Goal: Task Accomplishment & Management: Manage account settings

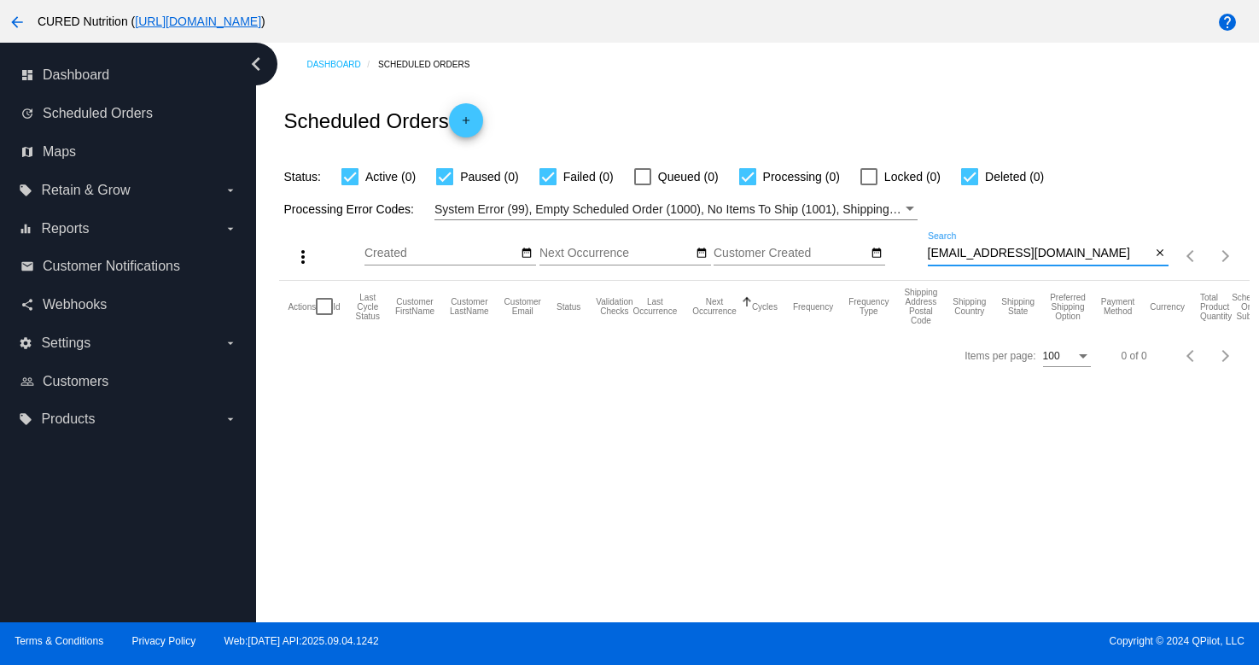
click at [1040, 258] on input "[EMAIL_ADDRESS][DOMAIN_NAME]" at bounding box center [1040, 254] width 224 height 14
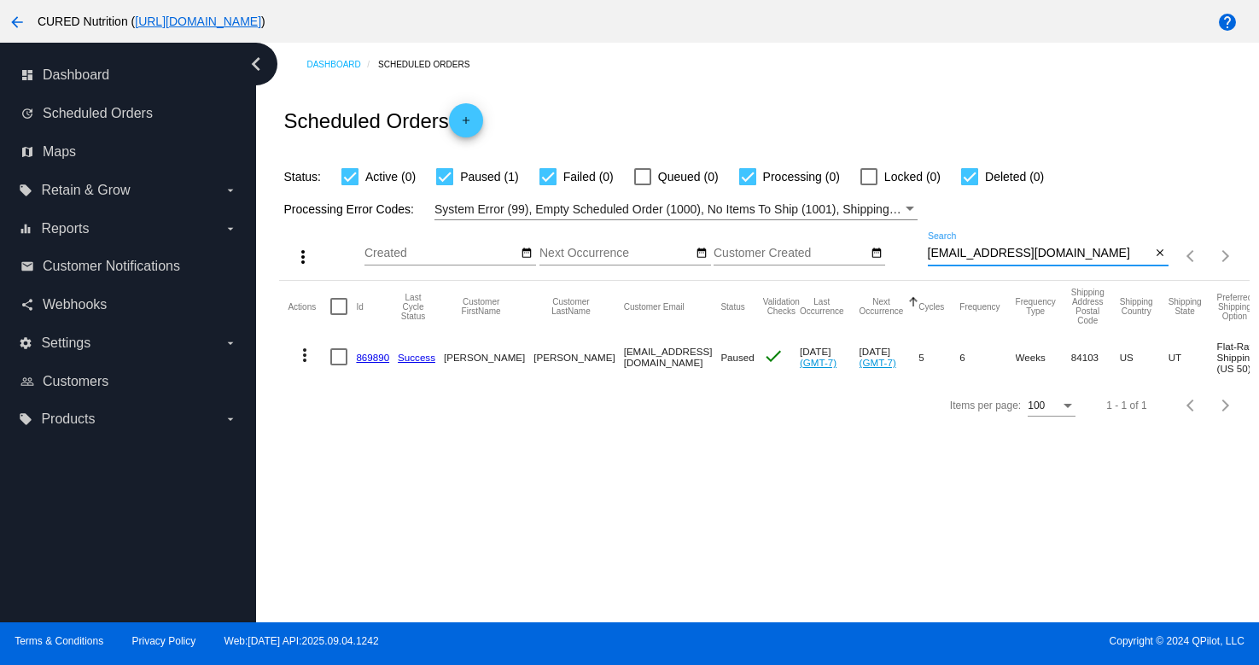
type input "[EMAIL_ADDRESS][DOMAIN_NAME]"
click at [374, 351] on mat-cell "869890" at bounding box center [377, 357] width 42 height 50
click at [372, 356] on link "869890" at bounding box center [372, 357] width 33 height 11
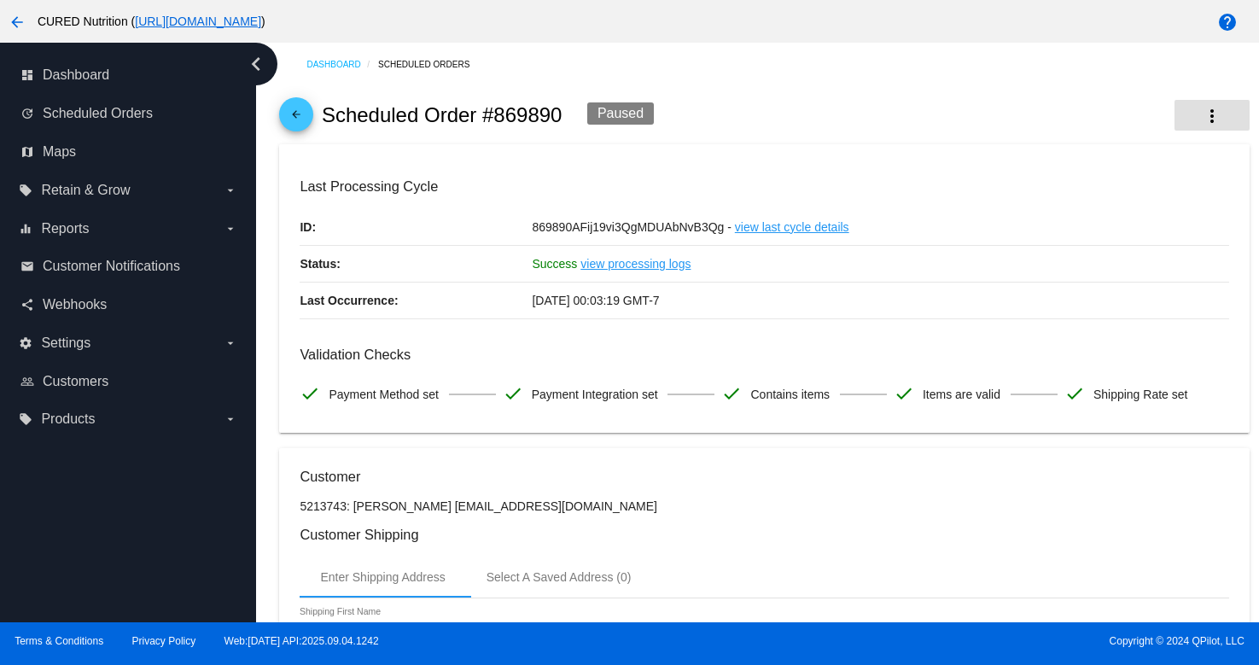
click at [1215, 115] on mat-icon "more_vert" at bounding box center [1212, 116] width 20 height 20
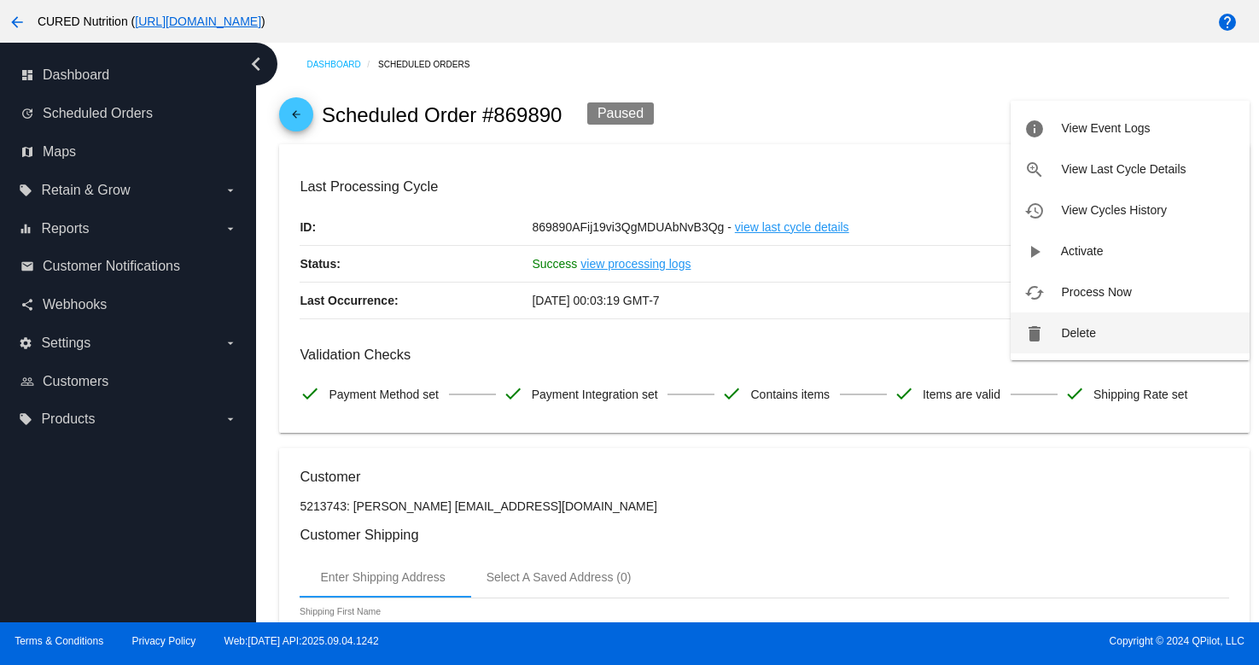
click at [1107, 337] on button "delete Delete" at bounding box center [1130, 332] width 239 height 41
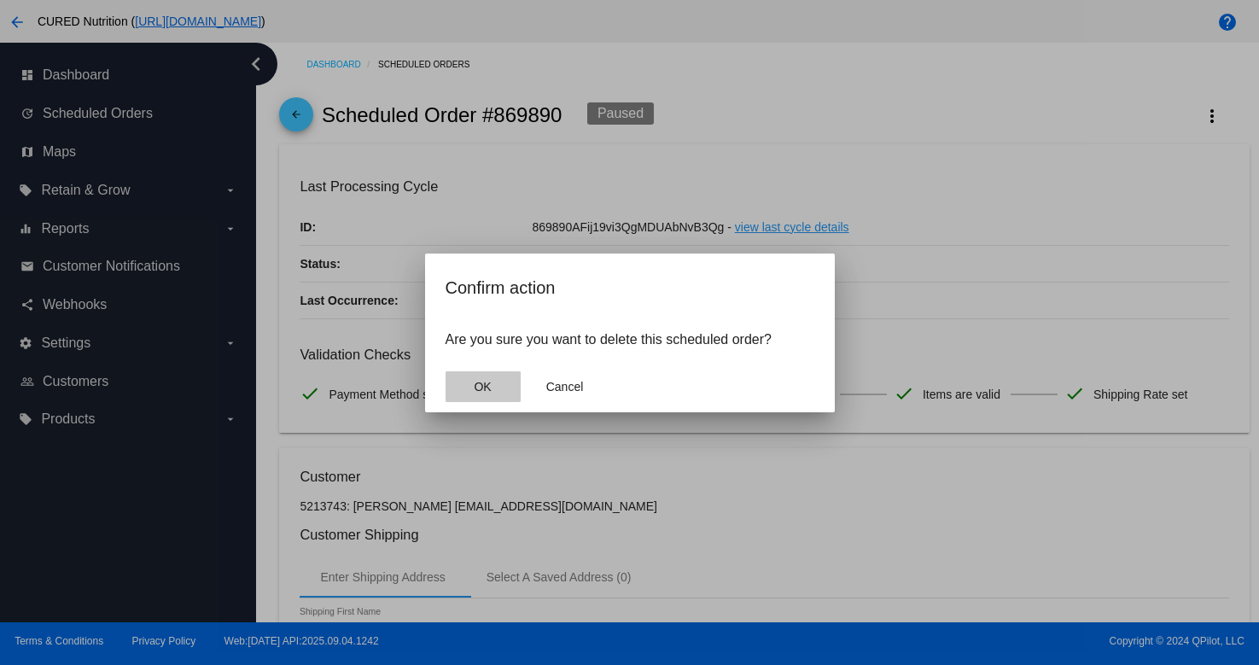
click at [480, 380] on span "OK" at bounding box center [482, 387] width 17 height 14
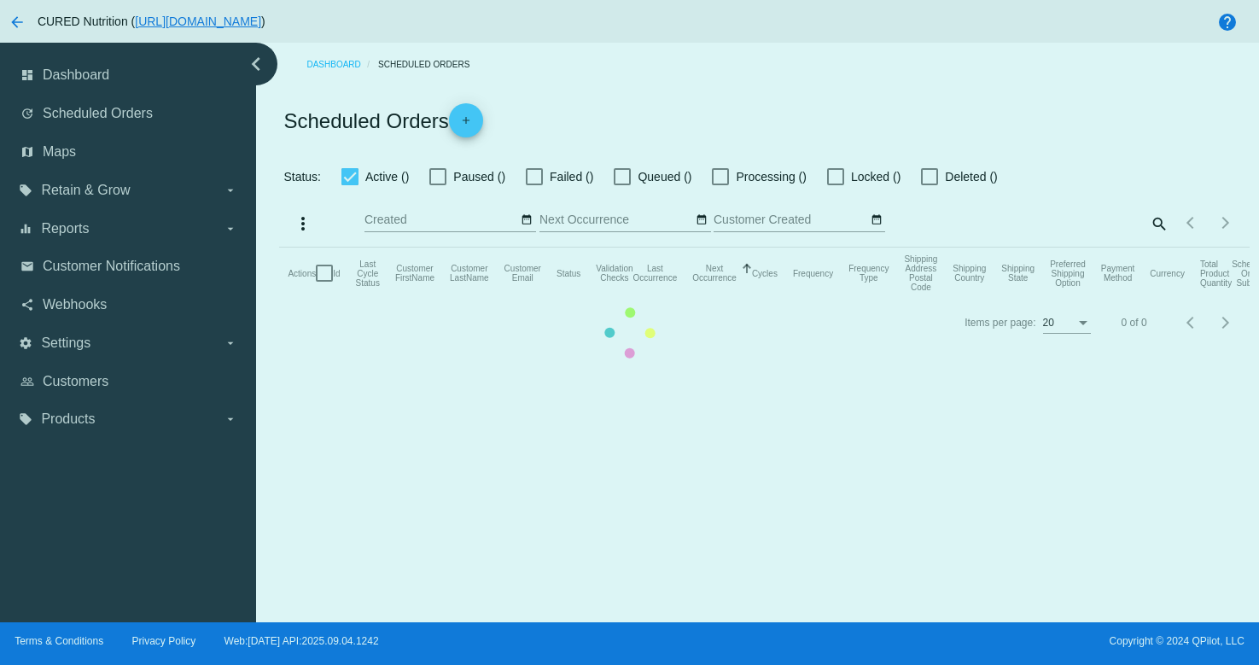
checkbox input "true"
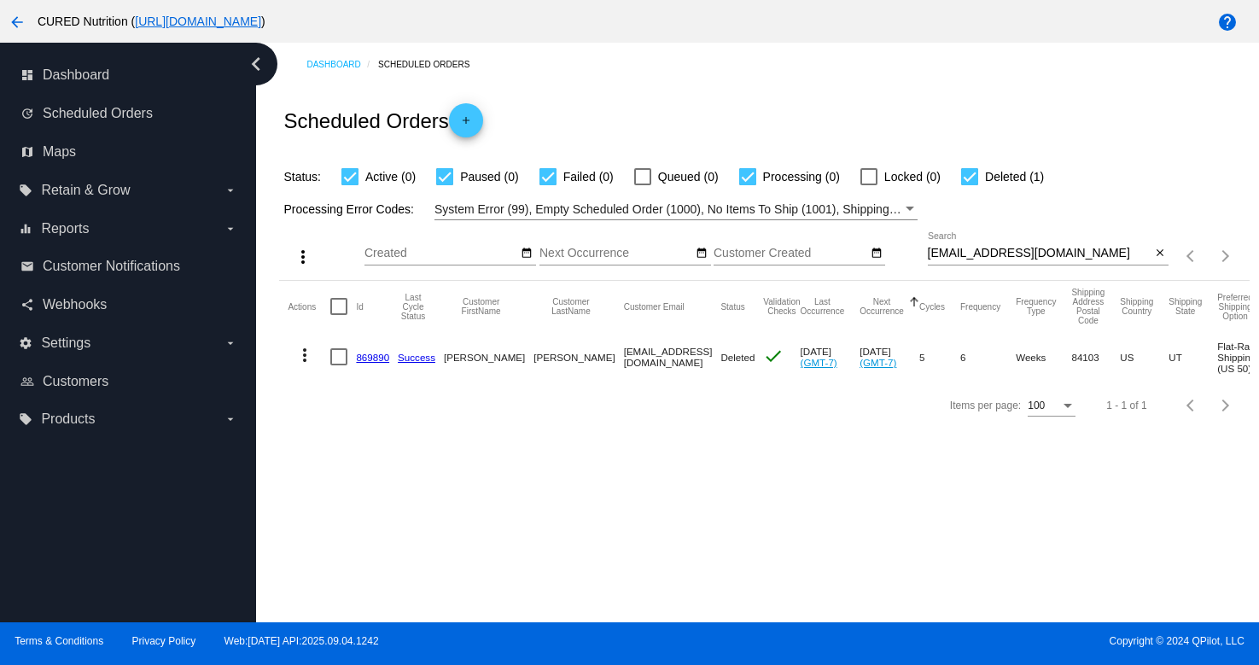
click at [376, 354] on link "869890" at bounding box center [372, 357] width 33 height 11
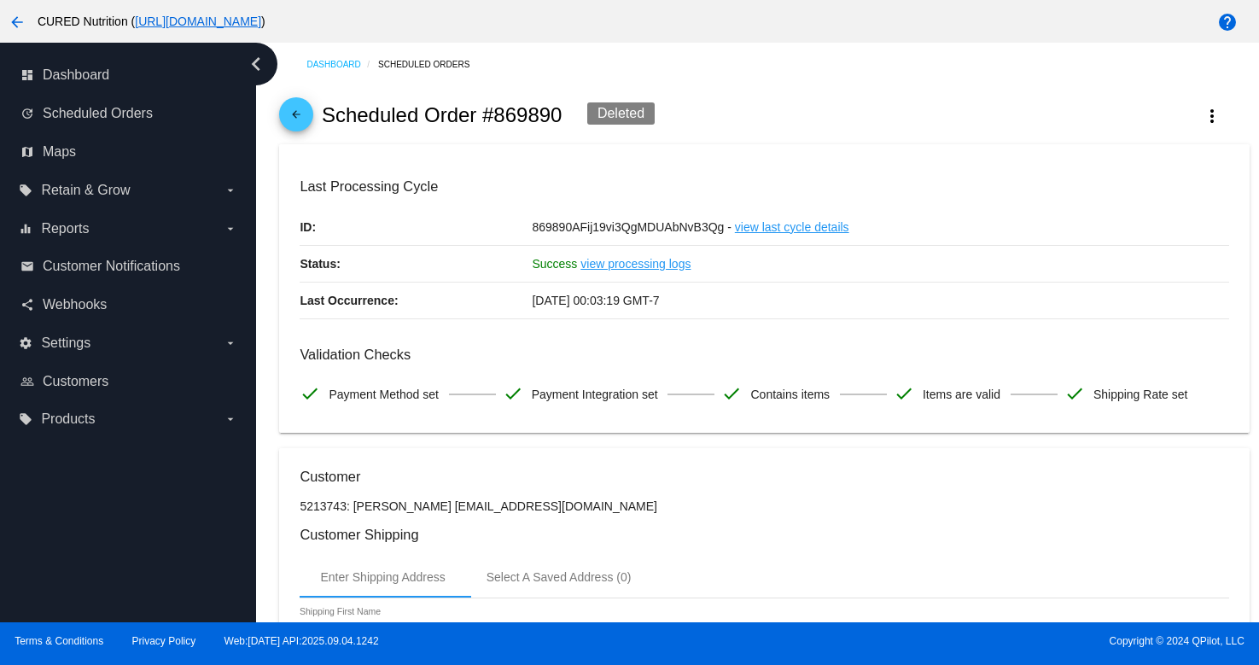
click at [296, 117] on mat-icon "arrow_back" at bounding box center [296, 118] width 20 height 20
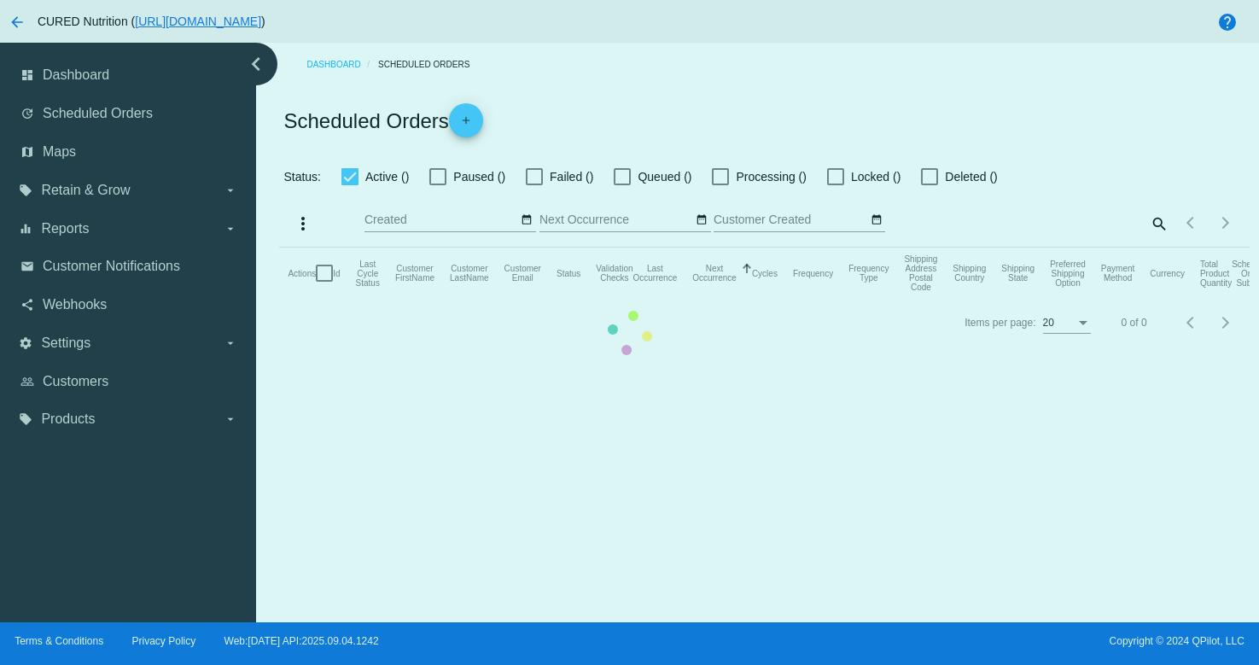
checkbox input "true"
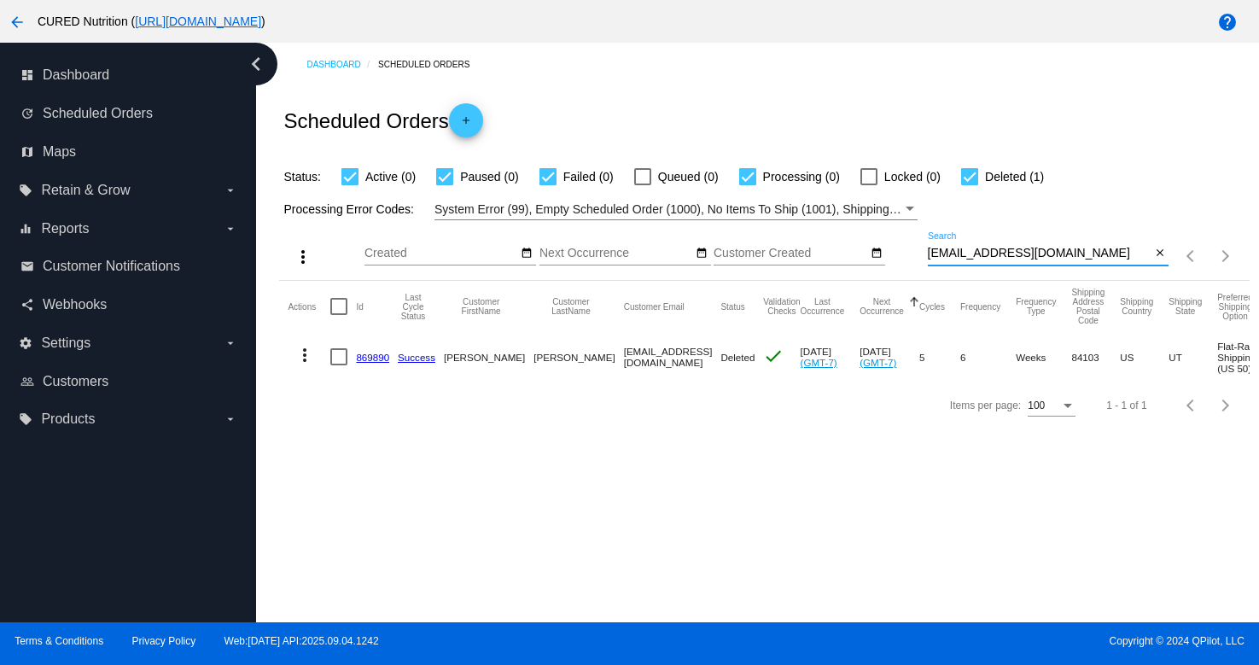
click at [1027, 253] on input "[EMAIL_ADDRESS][DOMAIN_NAME]" at bounding box center [1040, 254] width 224 height 14
paste input "sandeeannthomas"
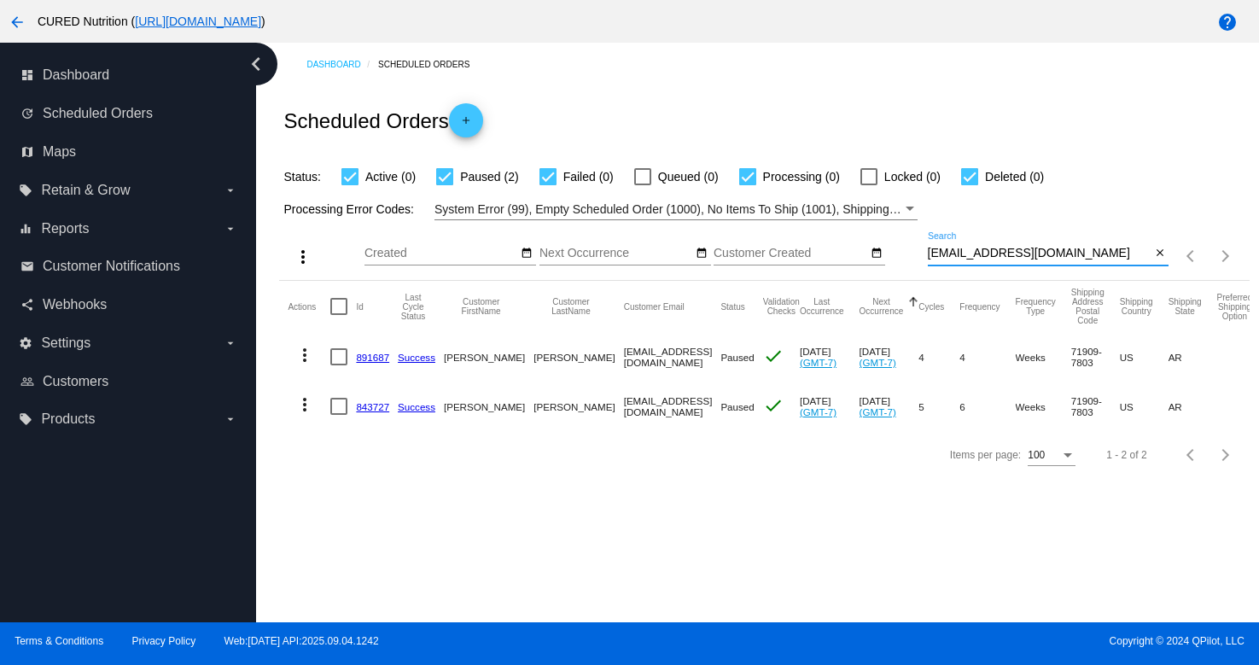
type input "[EMAIL_ADDRESS][DOMAIN_NAME]"
click at [1010, 252] on input "[EMAIL_ADDRESS][DOMAIN_NAME]" at bounding box center [1040, 254] width 224 height 14
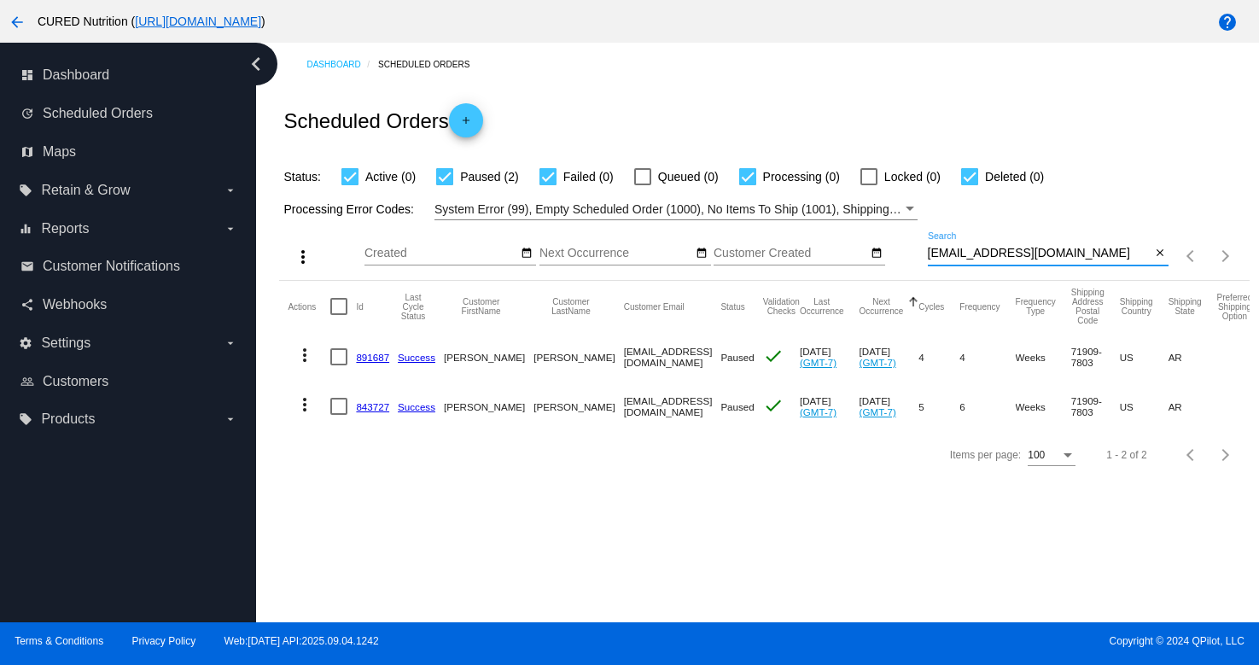
click at [362, 356] on link "891687" at bounding box center [372, 357] width 33 height 11
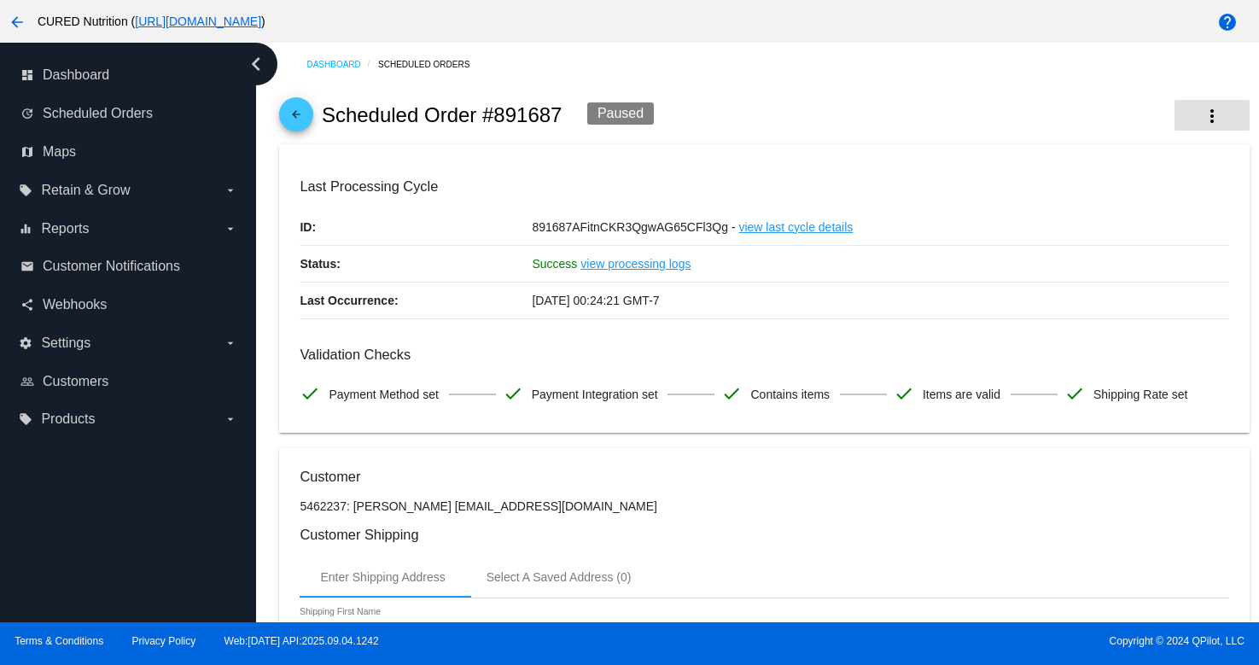
click at [1195, 119] on button "more_vert" at bounding box center [1211, 115] width 75 height 31
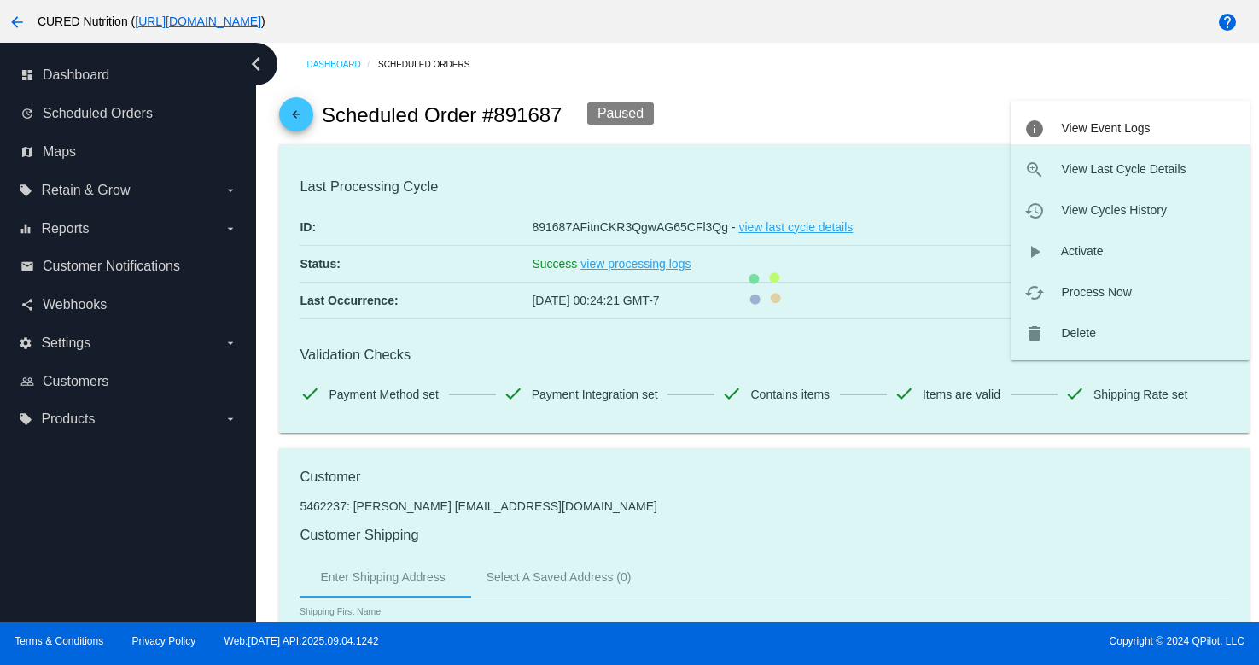
click at [1063, 322] on mat-card "Last Processing Cycle ID: 891687AFitnCKR3QgwAG65CFl3Qg - view last cycle detail…" at bounding box center [764, 288] width 970 height 289
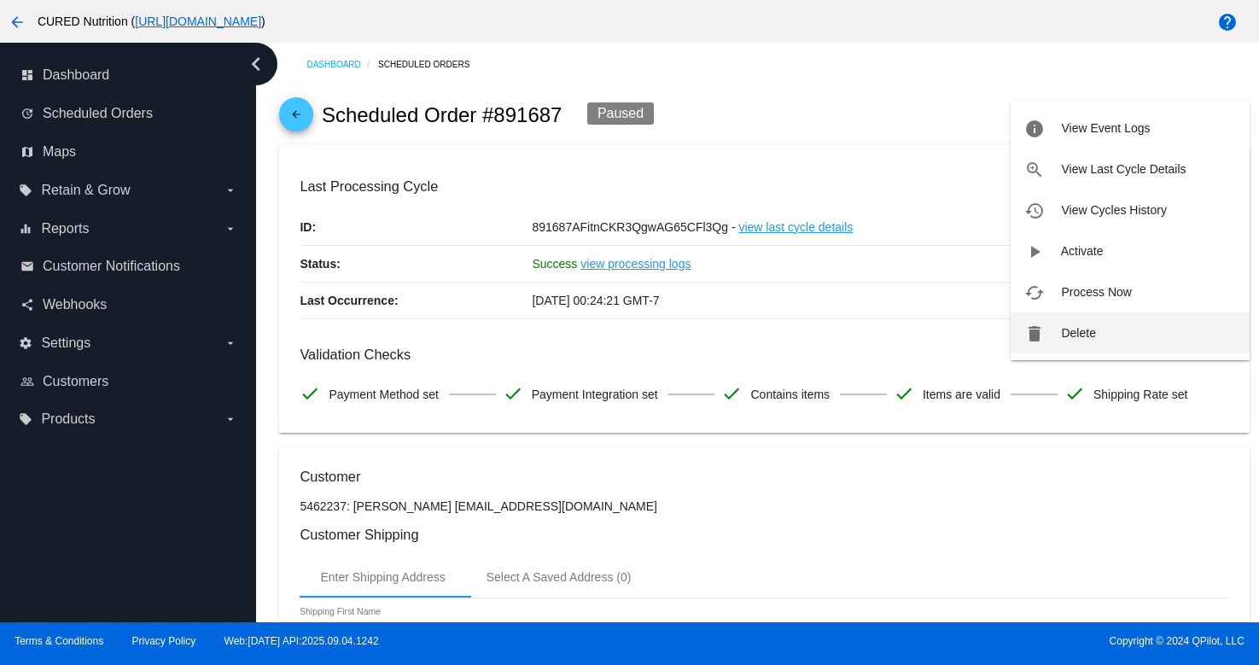
click at [1058, 333] on button "delete Delete" at bounding box center [1130, 332] width 239 height 41
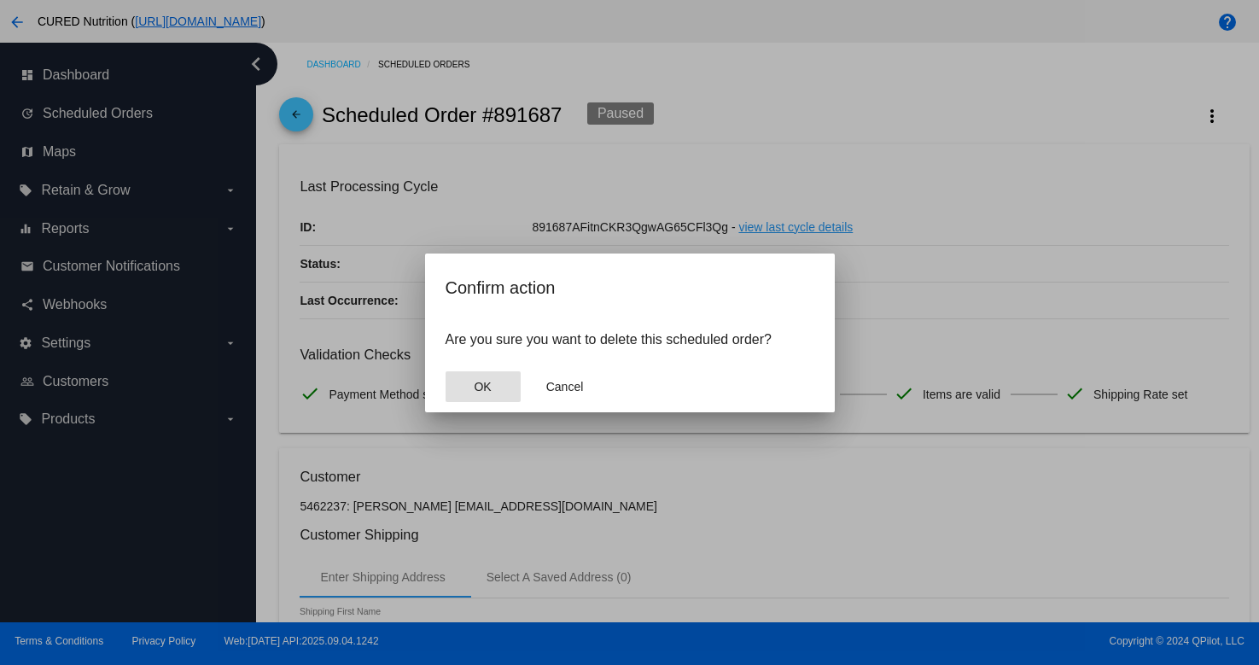
click at [493, 384] on button "OK" at bounding box center [483, 386] width 75 height 31
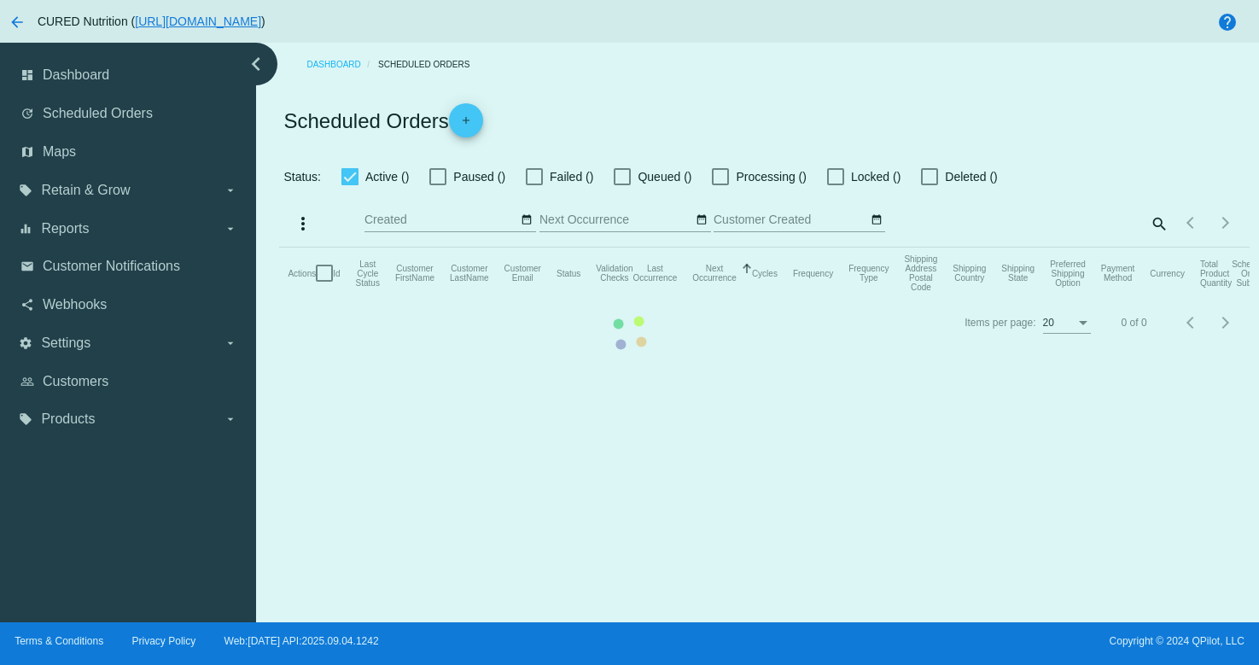
checkbox input "true"
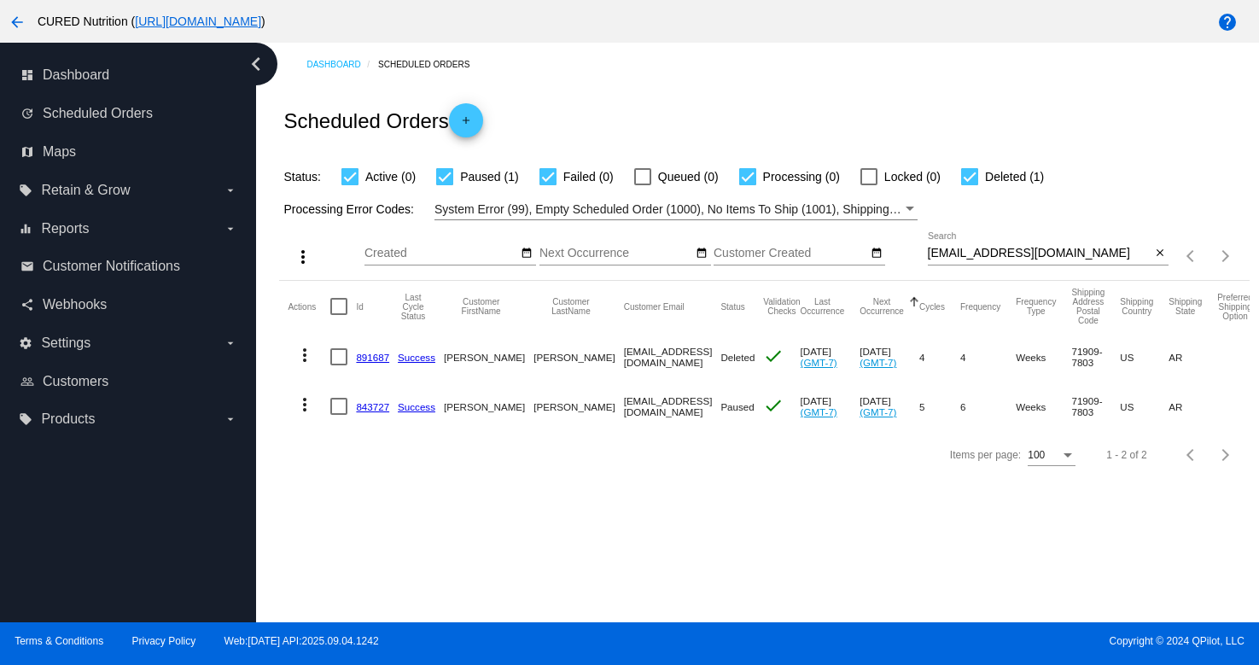
click at [382, 406] on link "843727" at bounding box center [372, 406] width 33 height 11
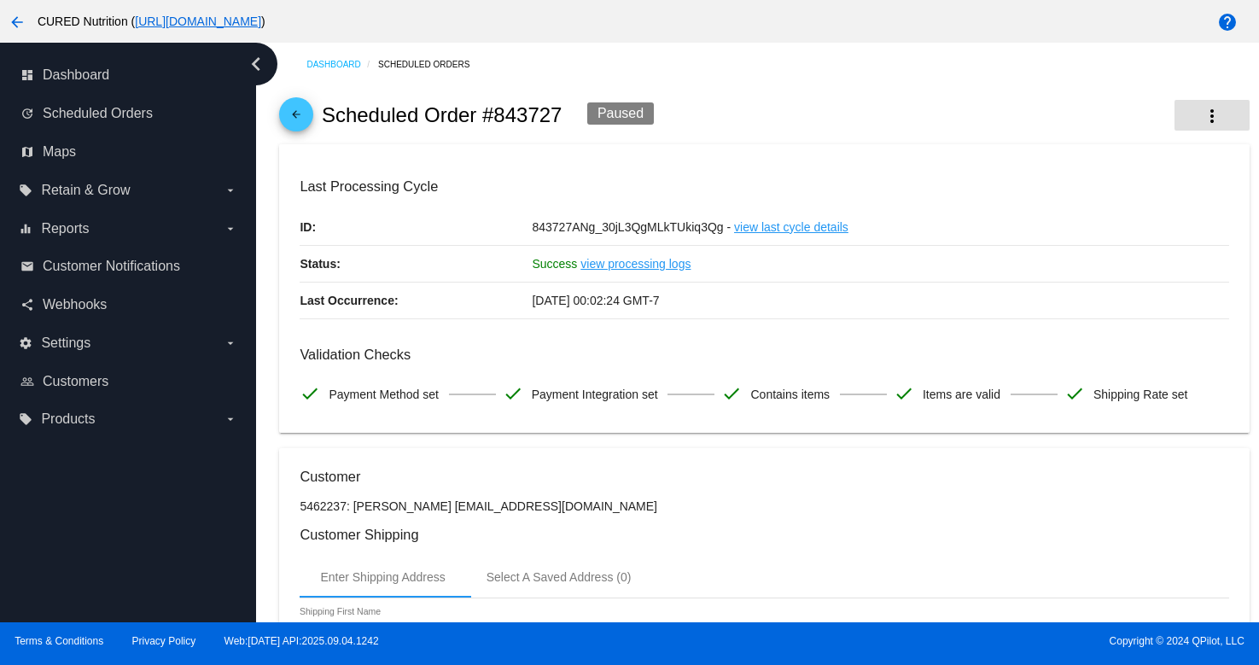
click at [1211, 107] on mat-icon "more_vert" at bounding box center [1212, 116] width 20 height 20
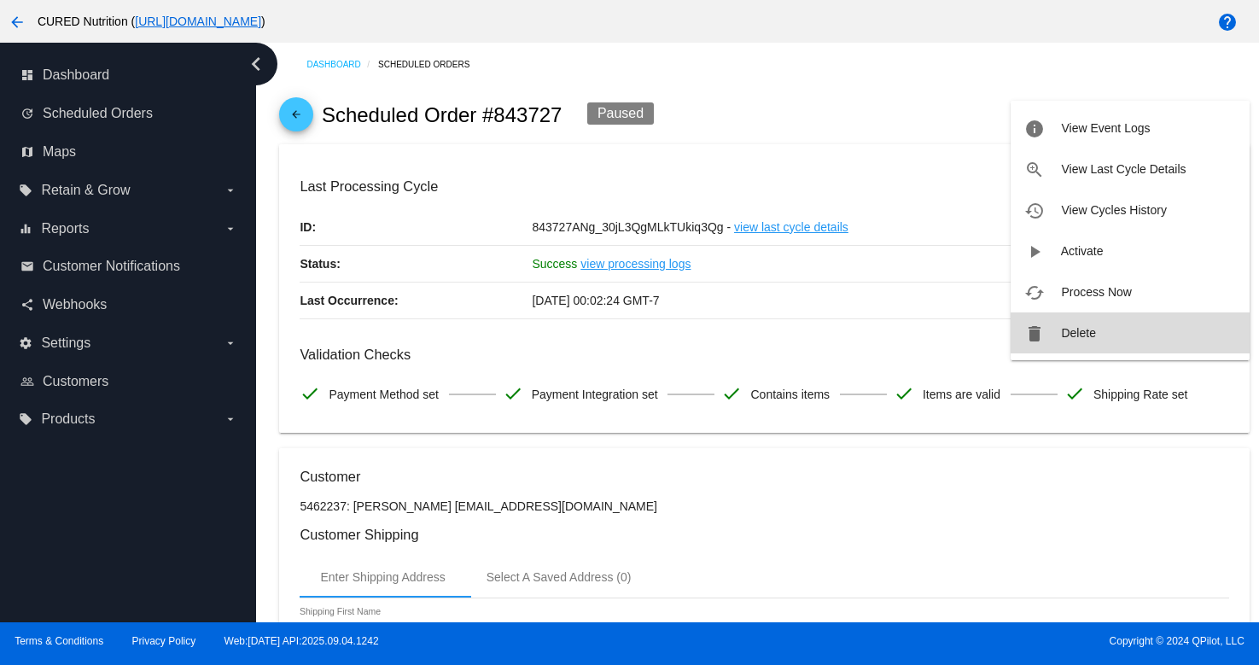
click at [1073, 318] on button "delete Delete" at bounding box center [1130, 332] width 239 height 41
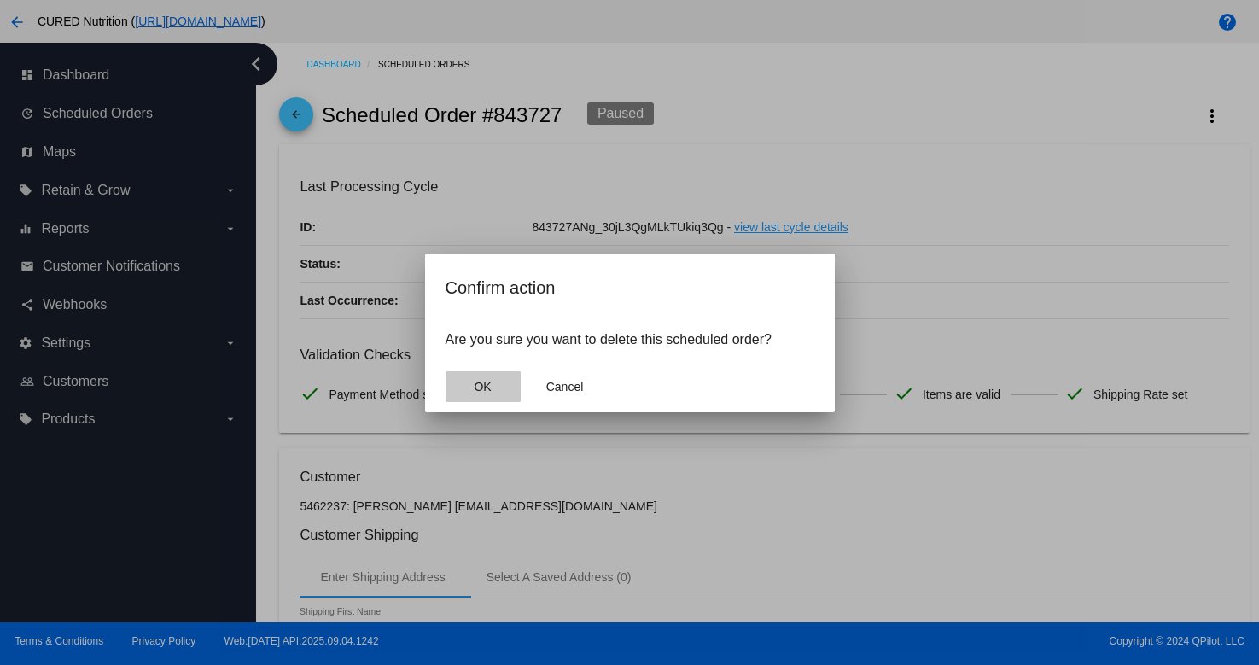
click at [504, 393] on button "OK" at bounding box center [483, 386] width 75 height 31
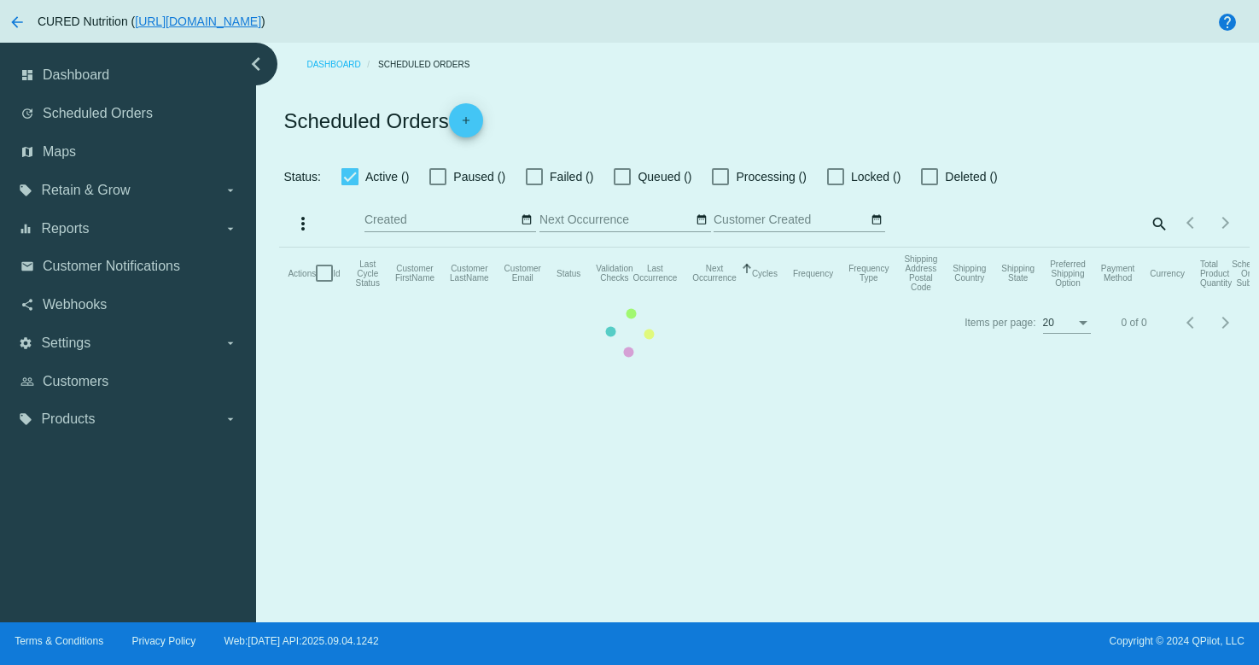
checkbox input "true"
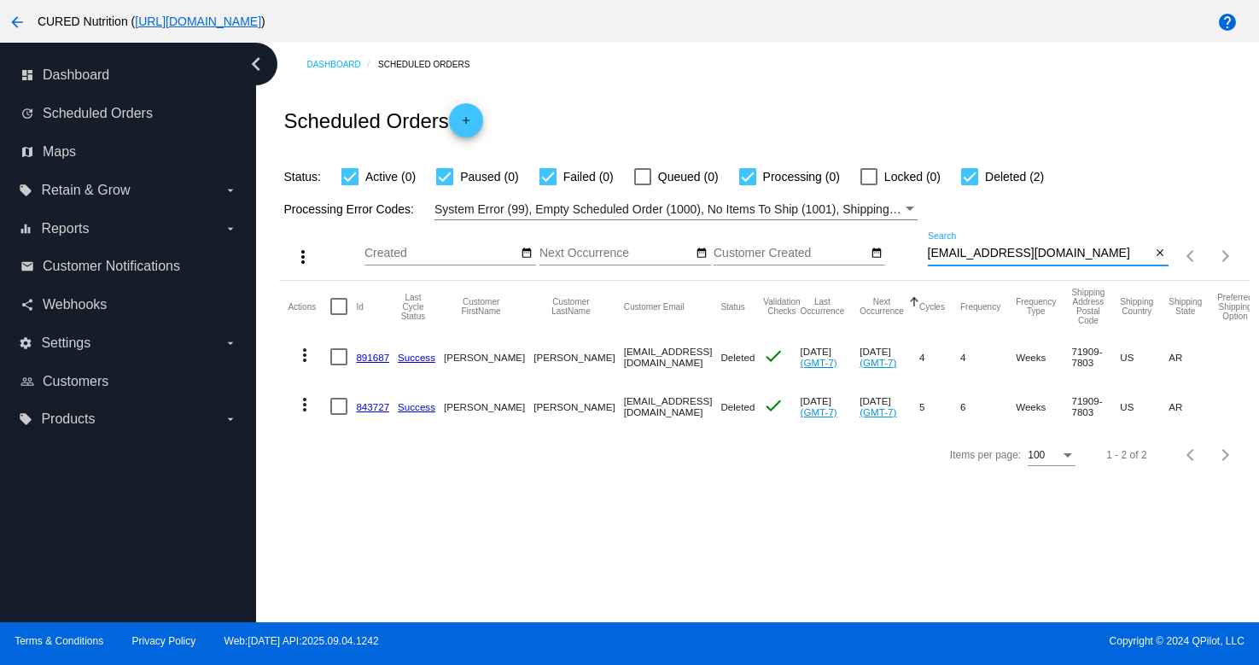
click at [1002, 257] on input "[EMAIL_ADDRESS][DOMAIN_NAME]" at bounding box center [1040, 254] width 224 height 14
paste input "grace.[PERSON_NAME]"
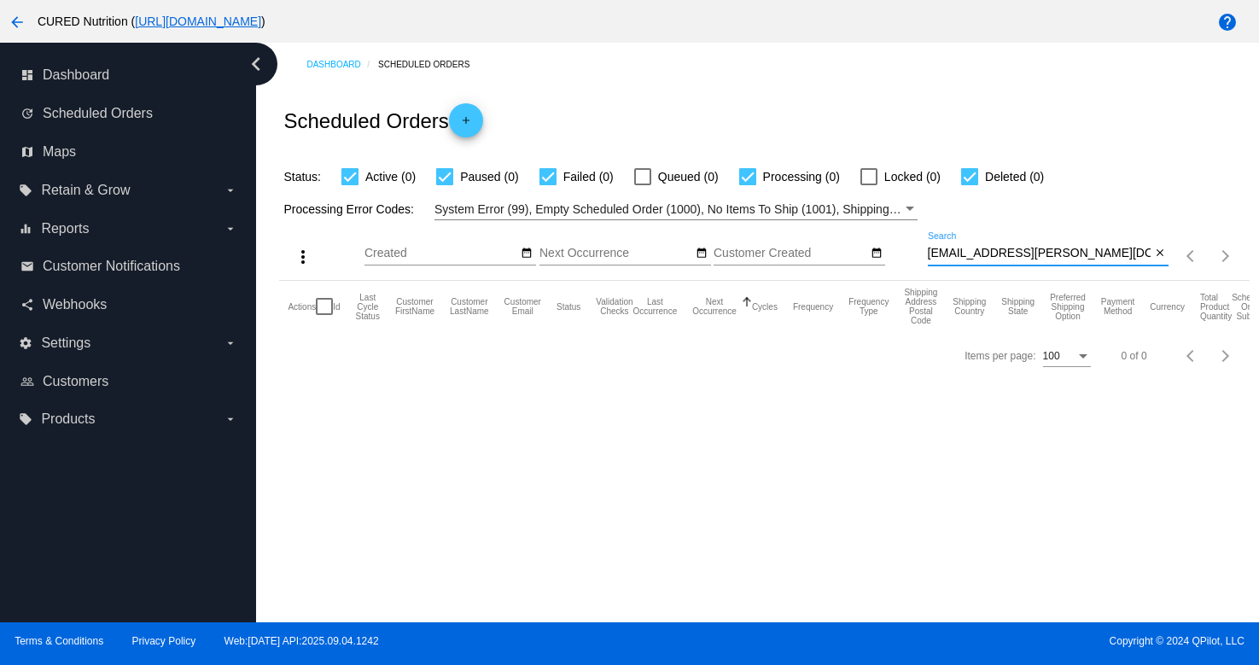
click at [1003, 253] on input "[EMAIL_ADDRESS][PERSON_NAME][DOMAIN_NAME]" at bounding box center [1040, 254] width 224 height 14
paste input "melody@melomelomarket"
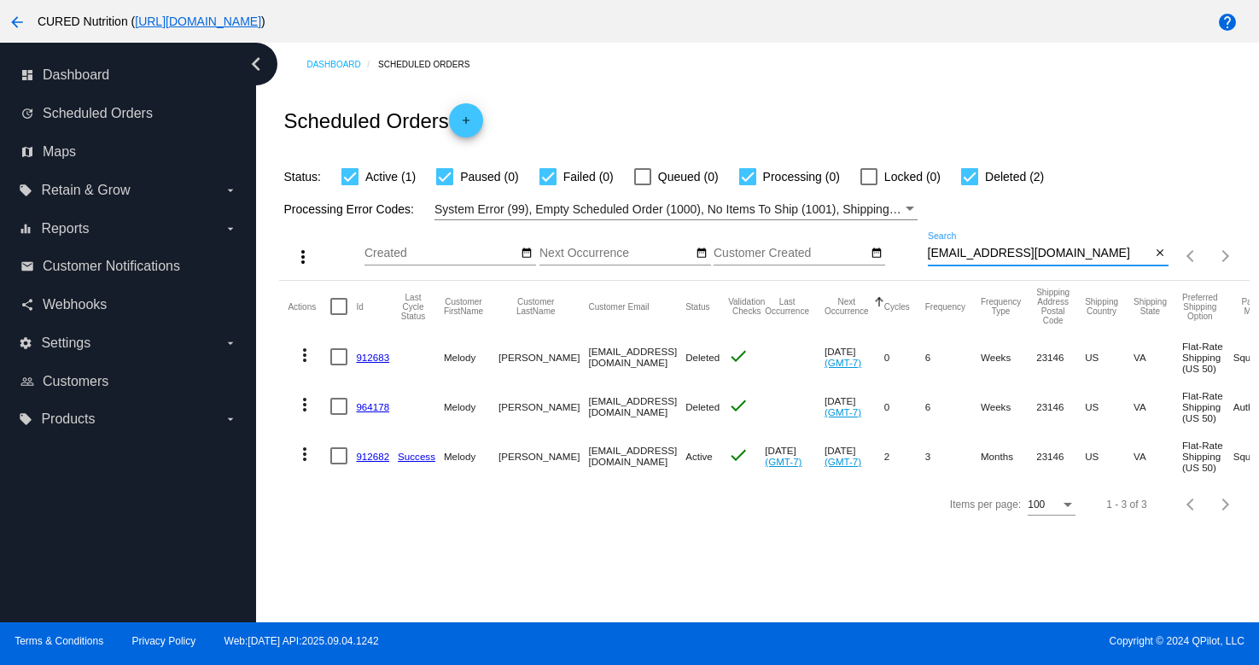
type input "[EMAIL_ADDRESS][DOMAIN_NAME]"
click at [374, 452] on link "912682" at bounding box center [372, 456] width 33 height 11
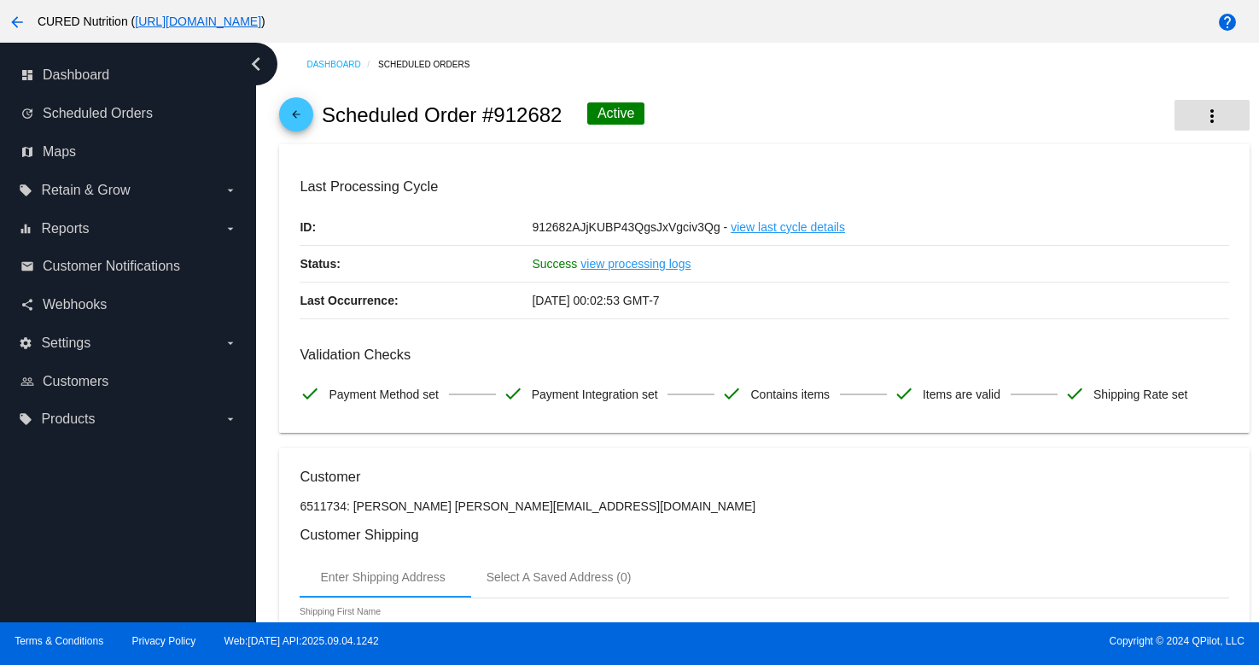
click at [1205, 103] on button "more_vert" at bounding box center [1211, 115] width 75 height 31
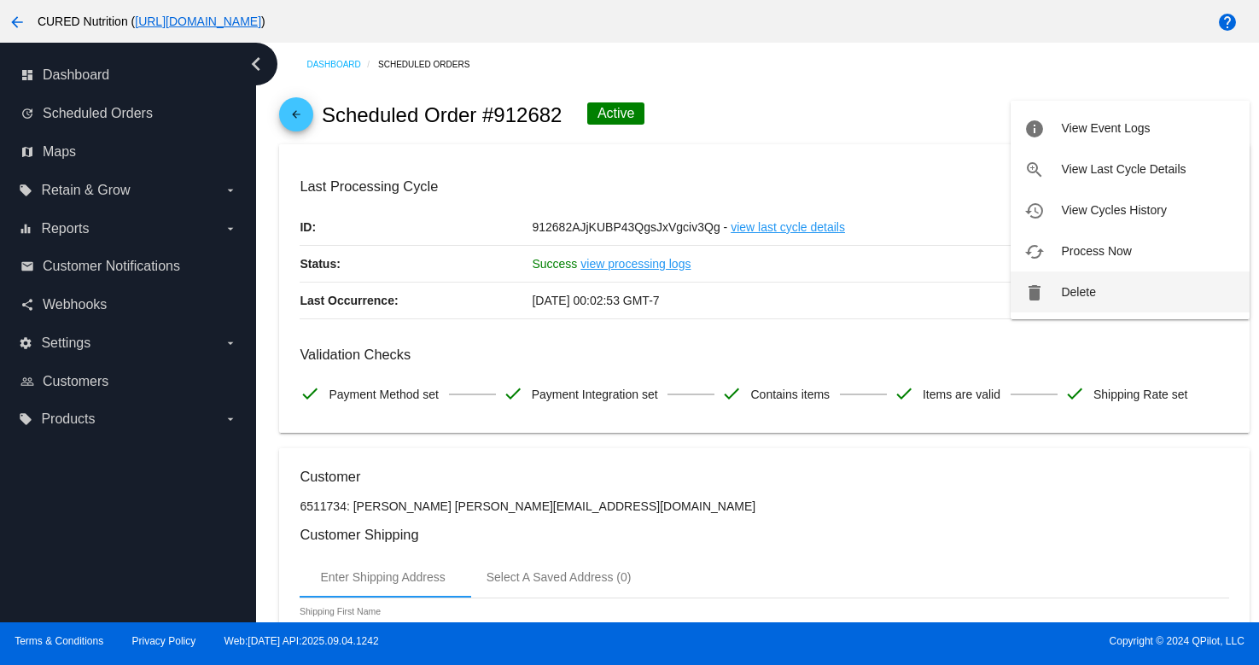
click at [1077, 300] on button "delete Delete" at bounding box center [1130, 291] width 239 height 41
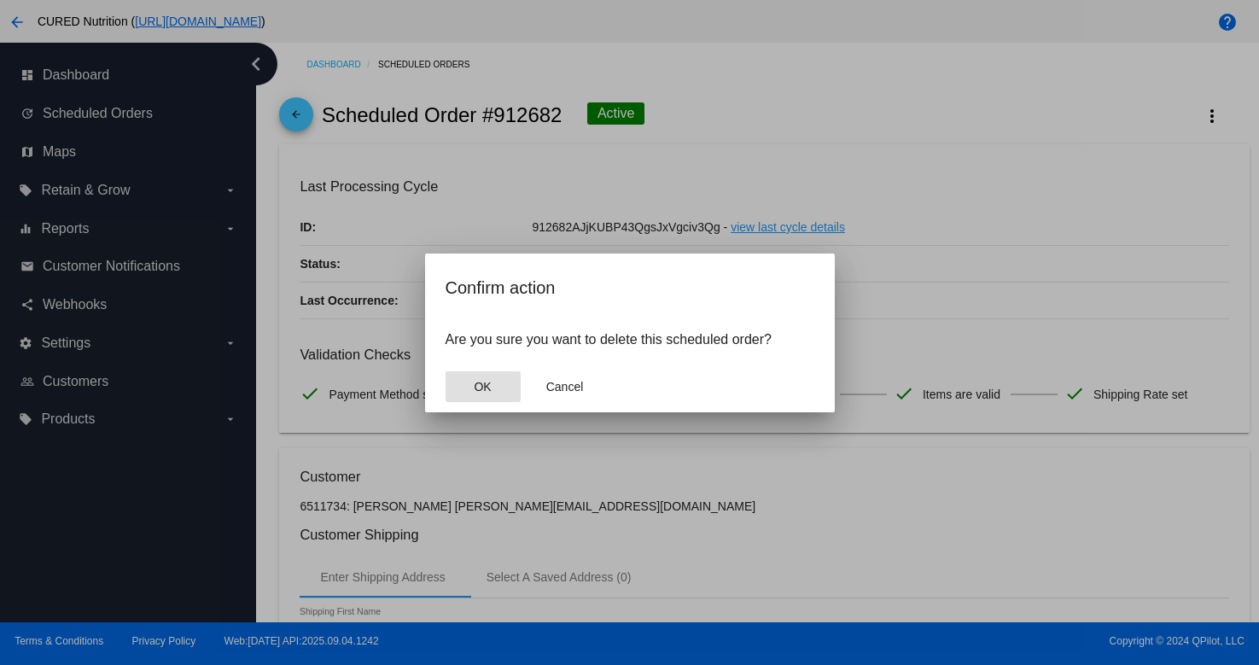
click at [490, 383] on span "OK" at bounding box center [482, 387] width 17 height 14
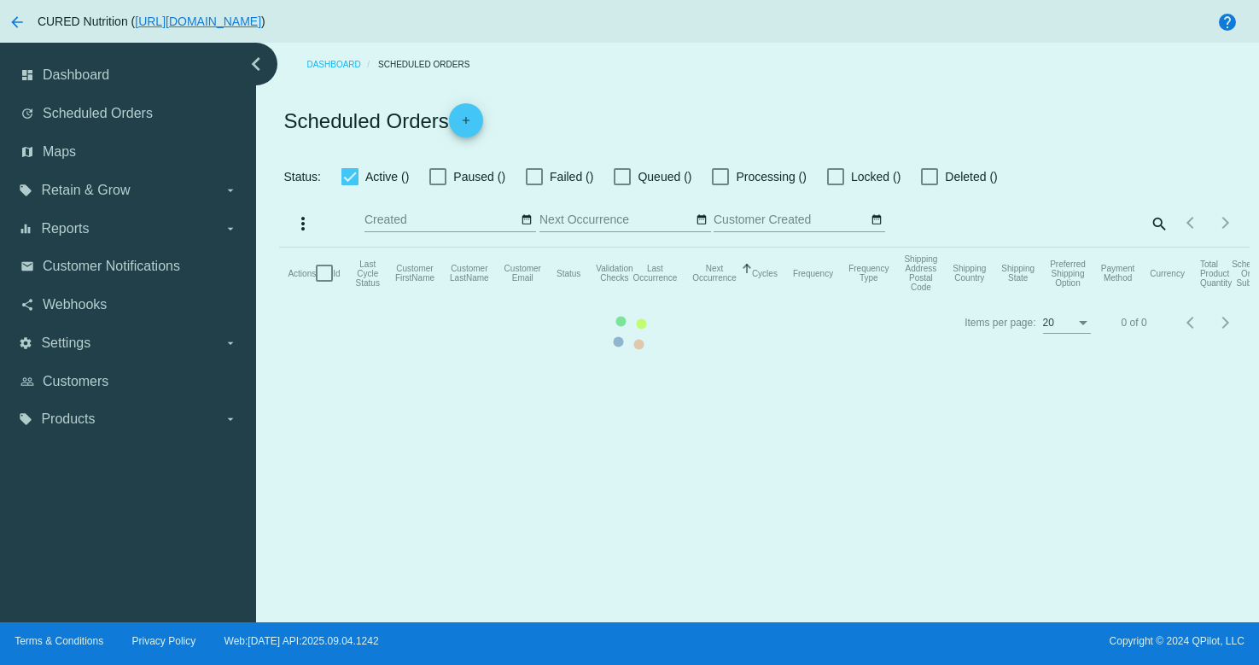
checkbox input "true"
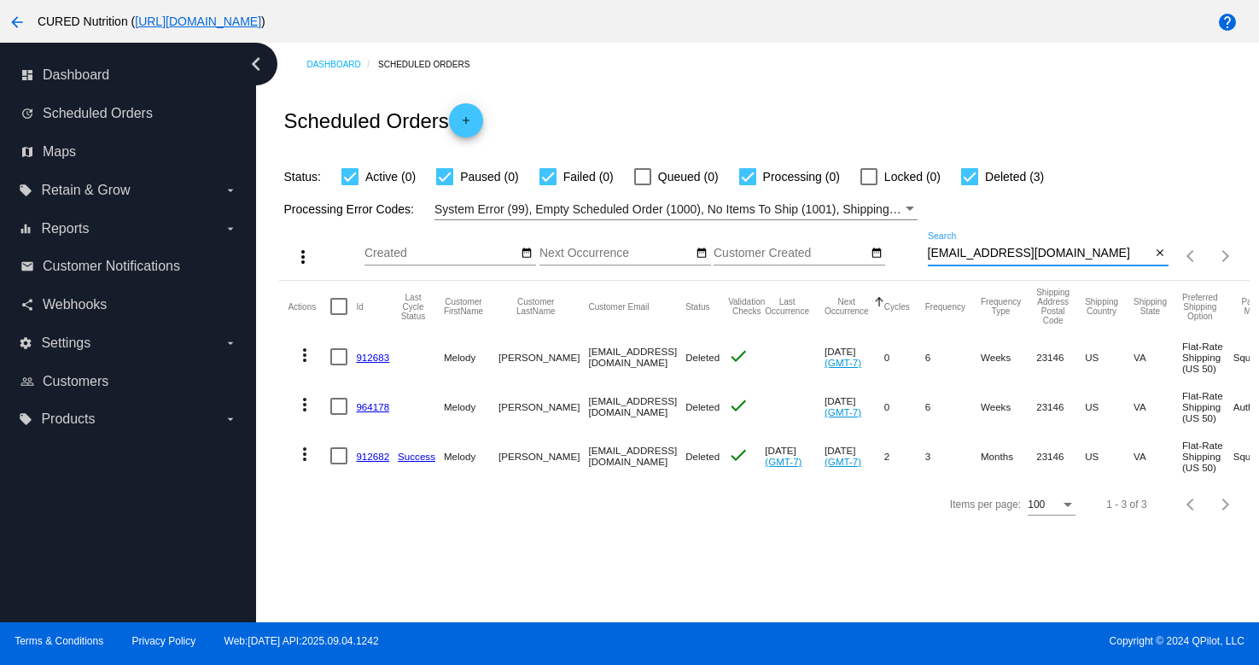
click at [998, 258] on input "[EMAIL_ADDRESS][DOMAIN_NAME]" at bounding box center [1040, 254] width 224 height 14
paste input "[EMAIL_ADDRESS]"
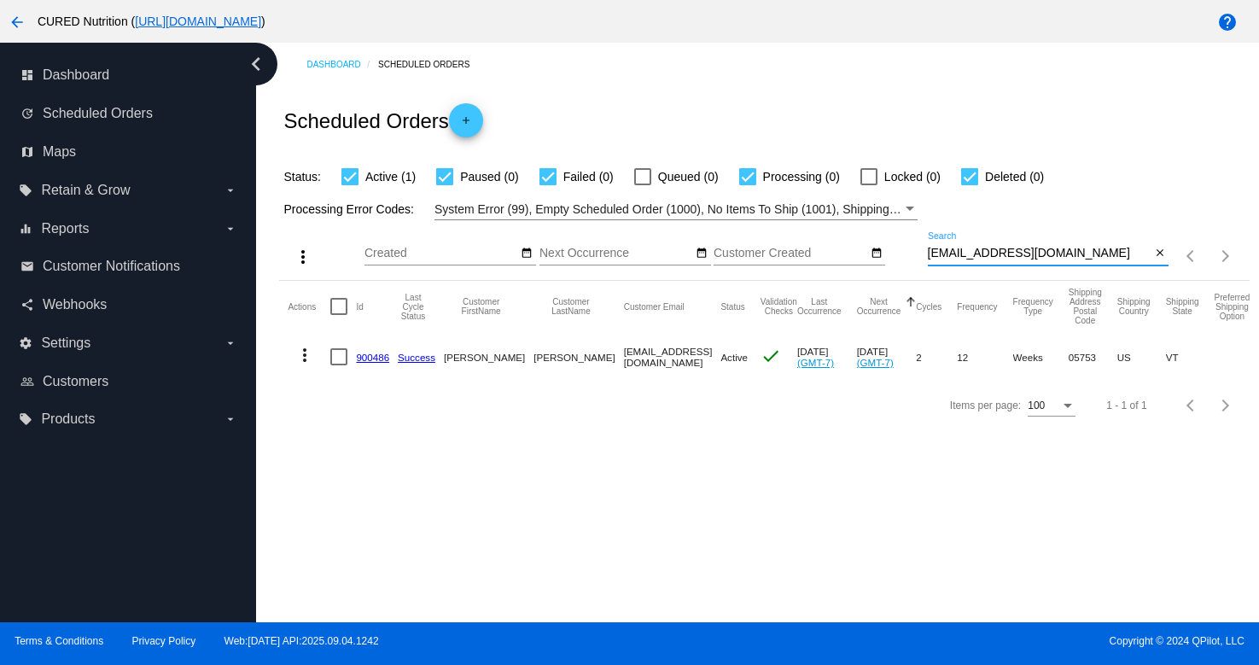
click at [976, 251] on input "[EMAIL_ADDRESS][DOMAIN_NAME]" at bounding box center [1040, 254] width 224 height 14
paste input "jbarrett88@live"
type input "[EMAIL_ADDRESS][DOMAIN_NAME]"
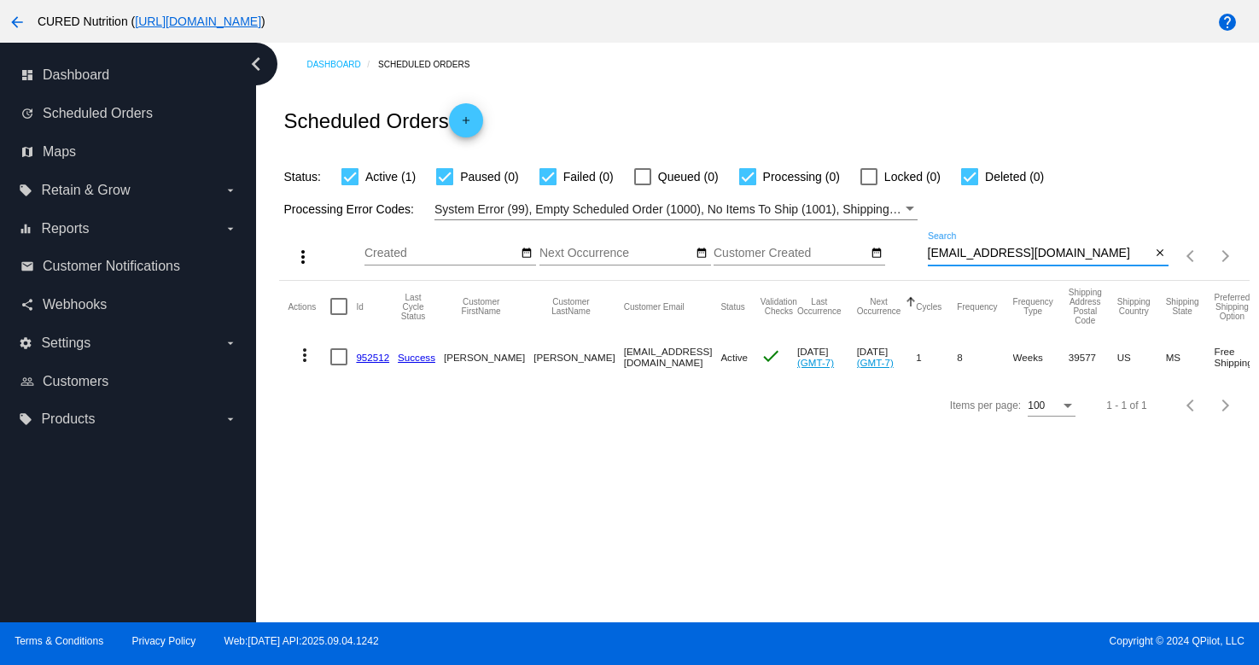
click at [368, 357] on link "952512" at bounding box center [372, 357] width 33 height 11
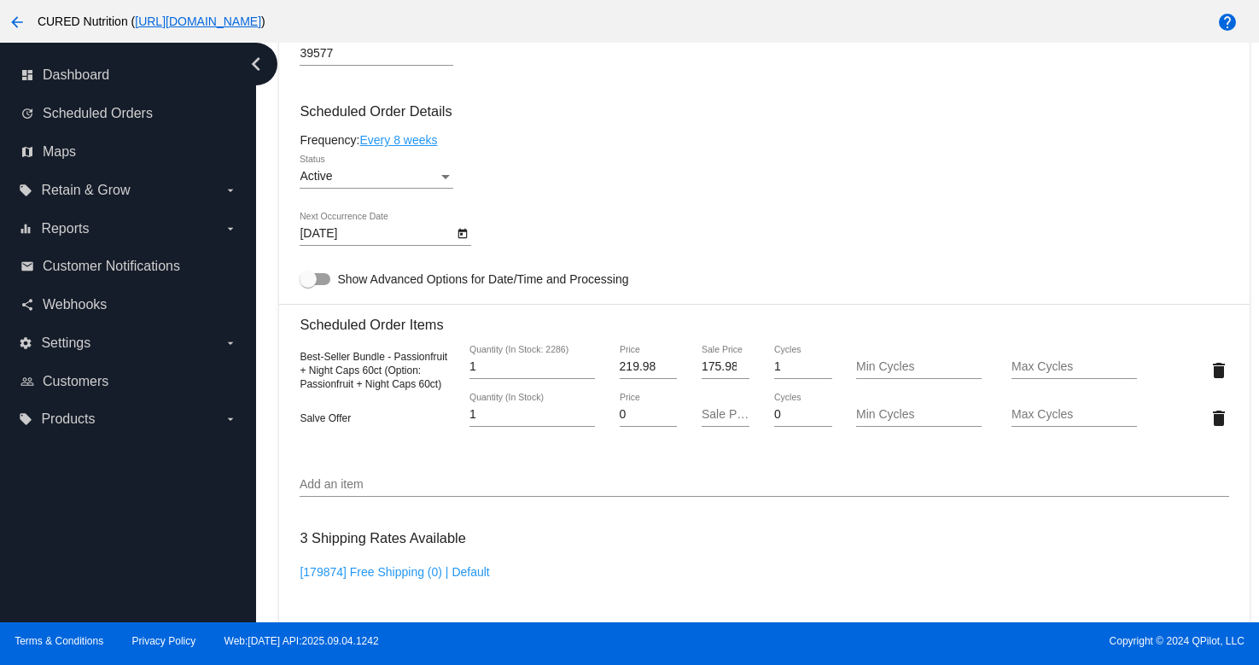
scroll to position [989, 0]
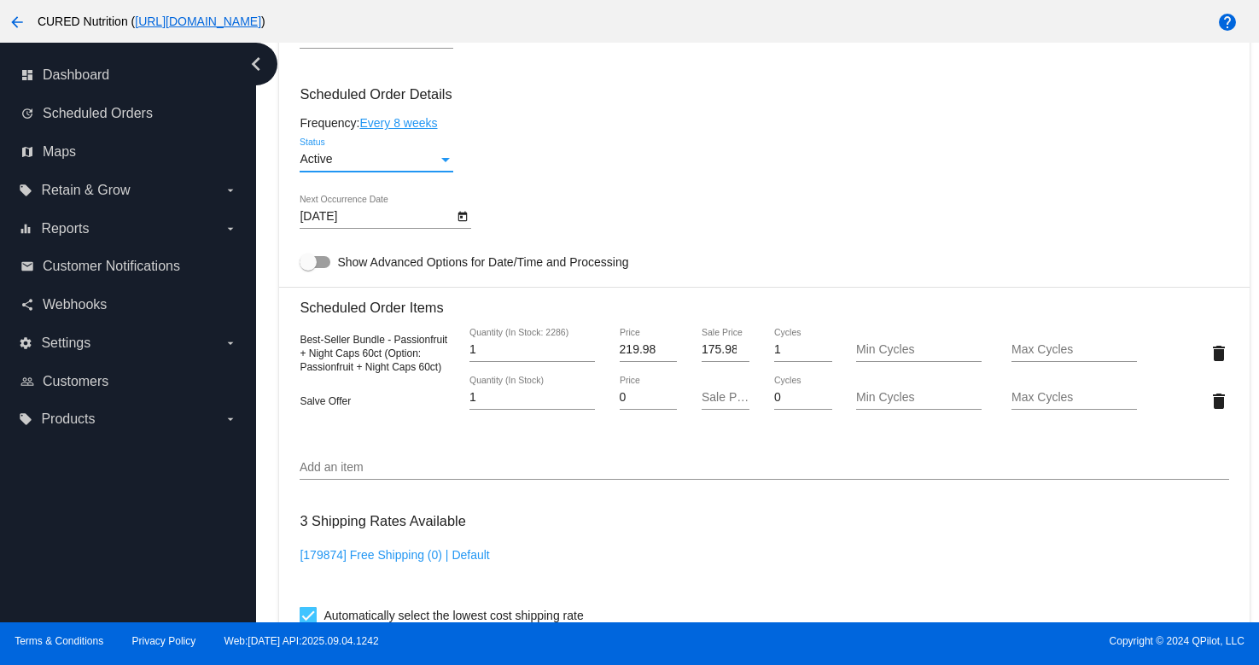
click at [438, 166] on div "Status" at bounding box center [445, 160] width 15 height 14
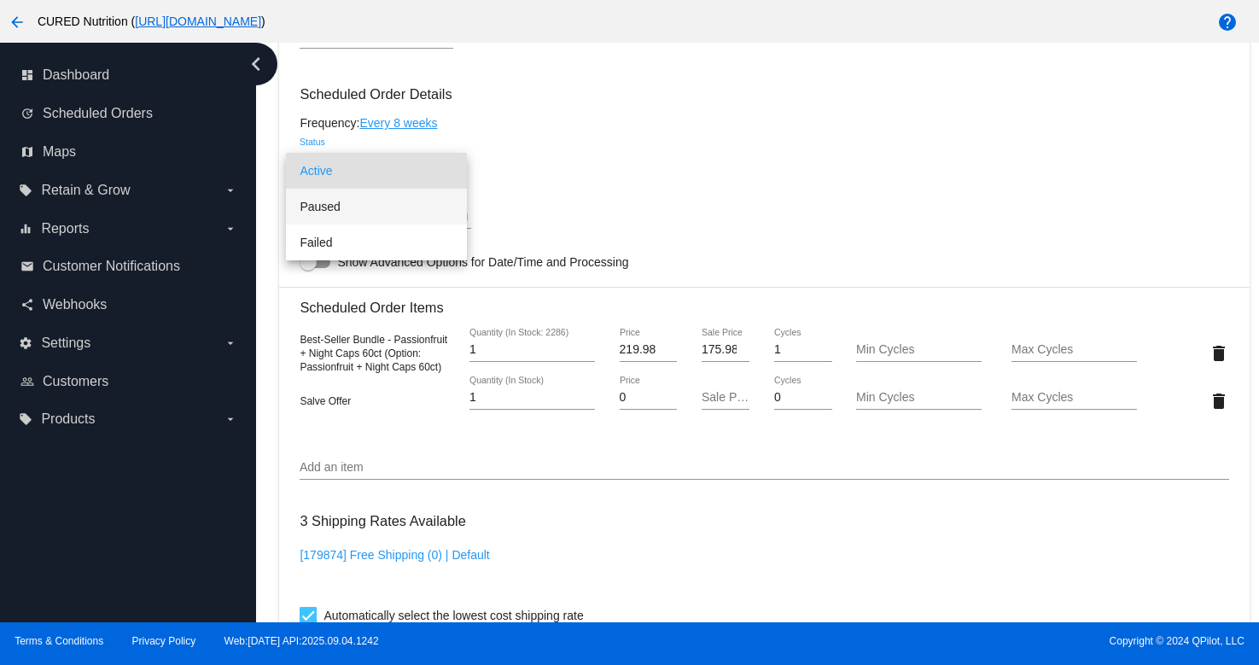
click at [451, 211] on span "Paused" at bounding box center [377, 207] width 154 height 36
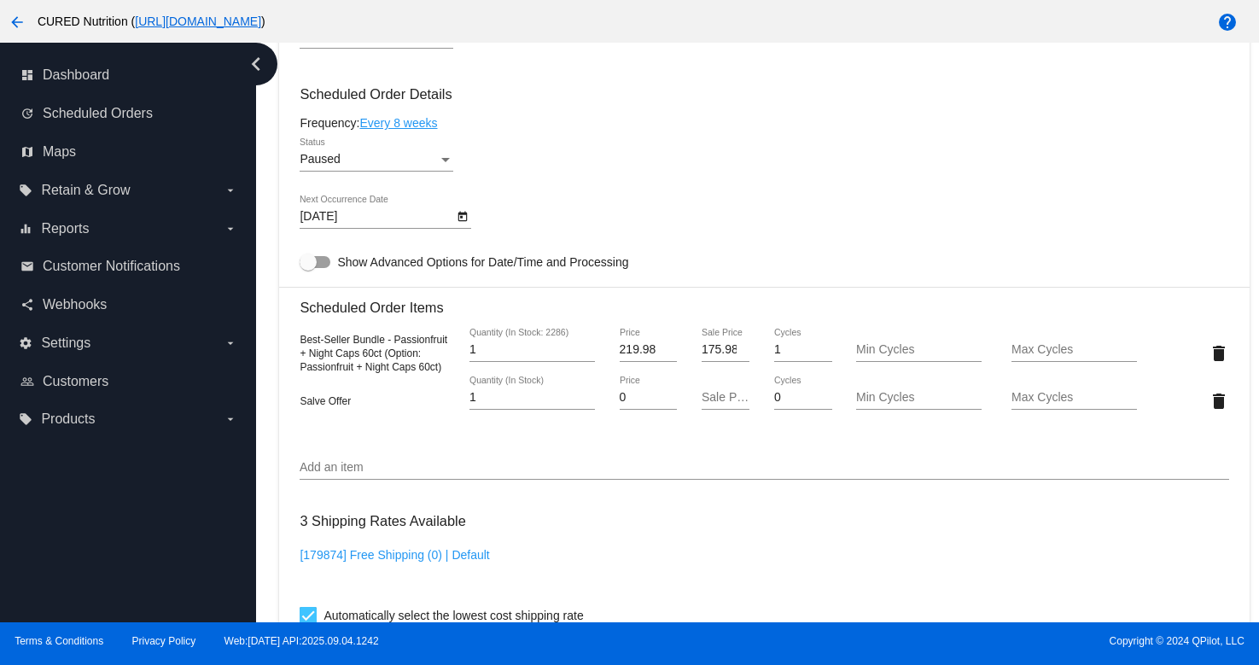
click at [617, 217] on div "[DATE] Next Occurrence Date" at bounding box center [764, 219] width 929 height 49
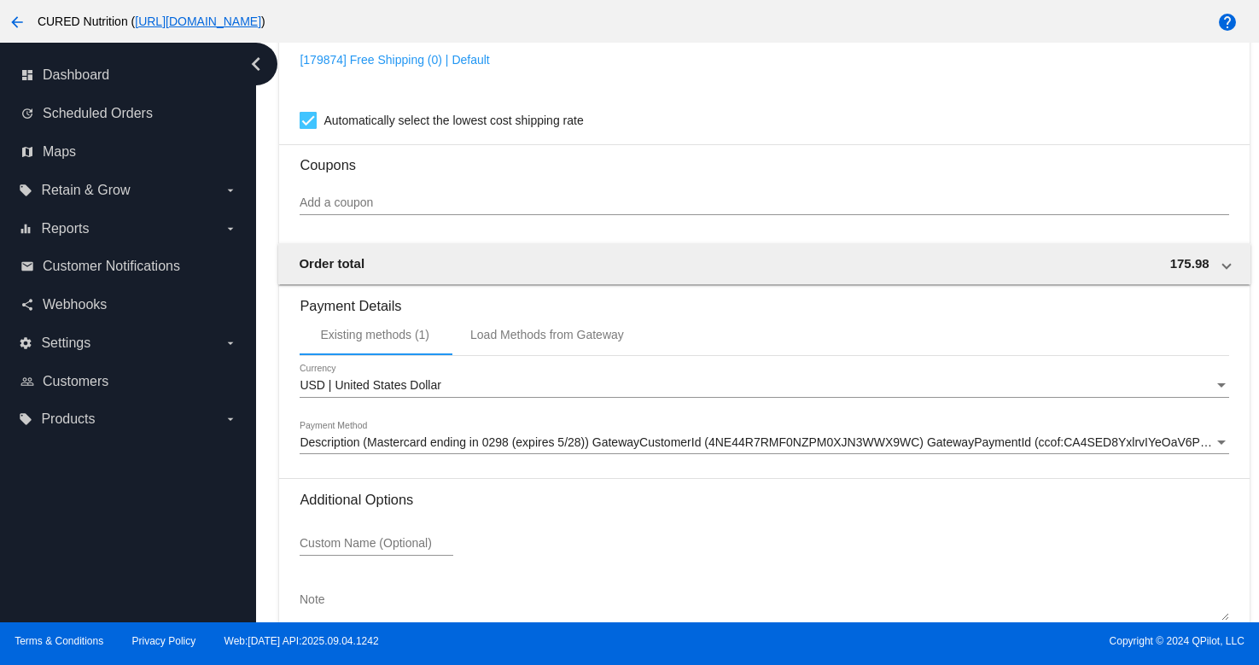
scroll to position [1597, 0]
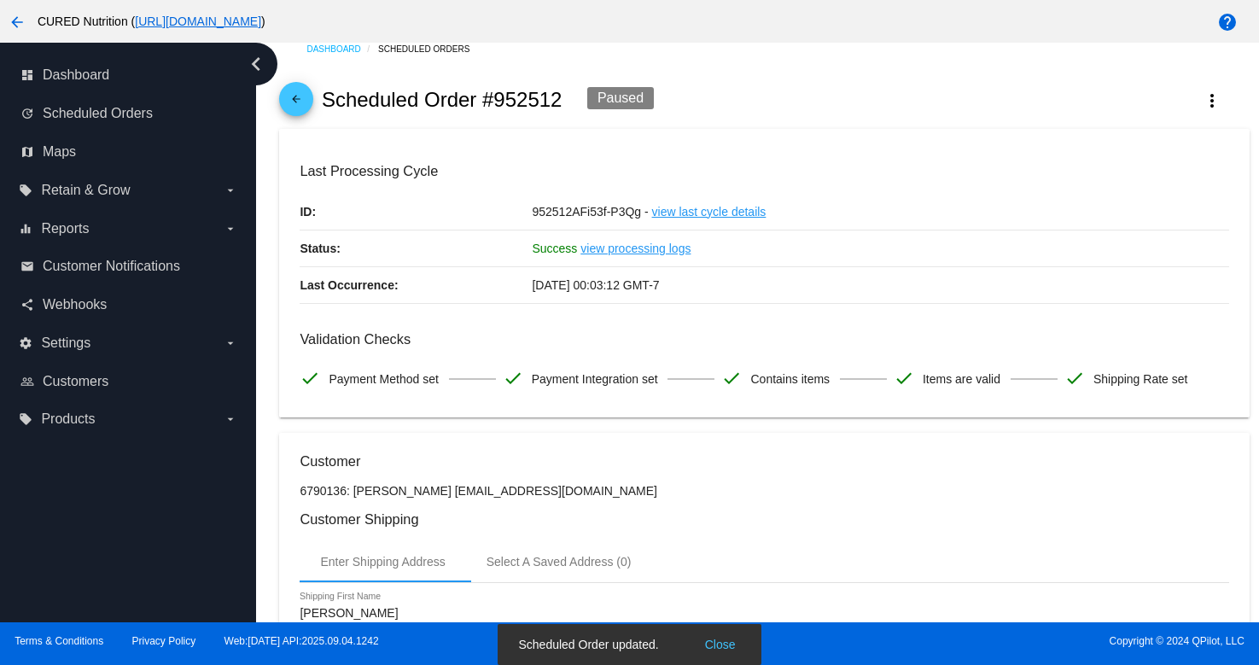
scroll to position [0, 0]
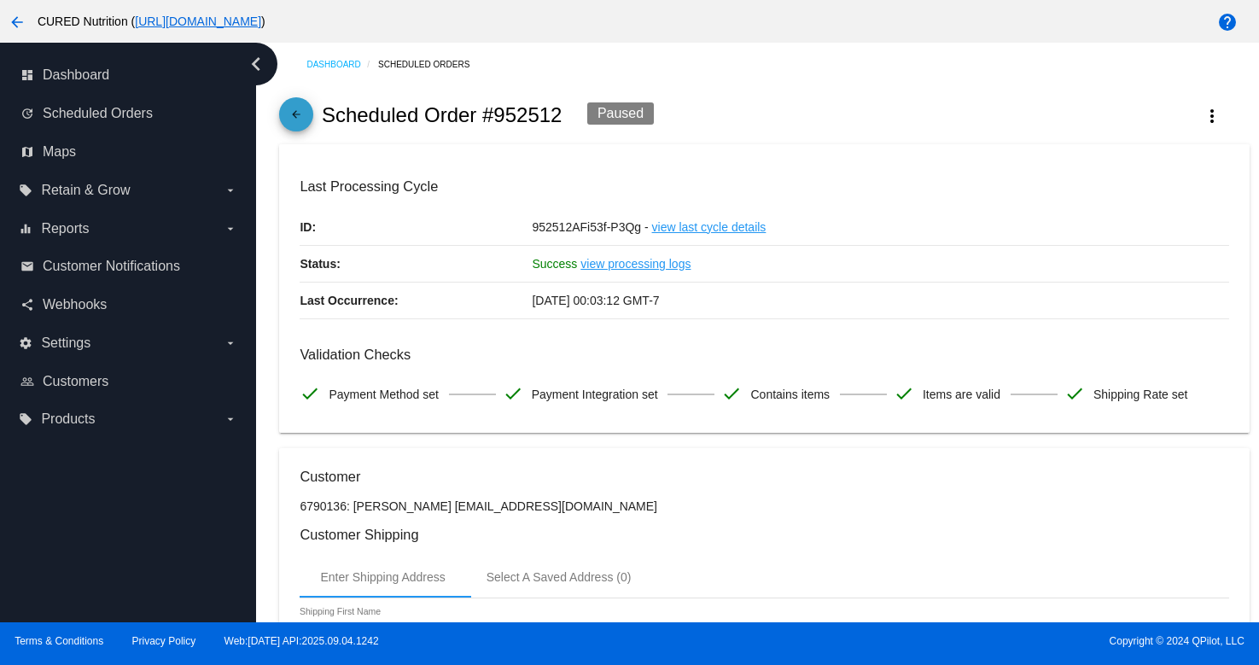
click at [299, 119] on mat-icon "arrow_back" at bounding box center [296, 118] width 20 height 20
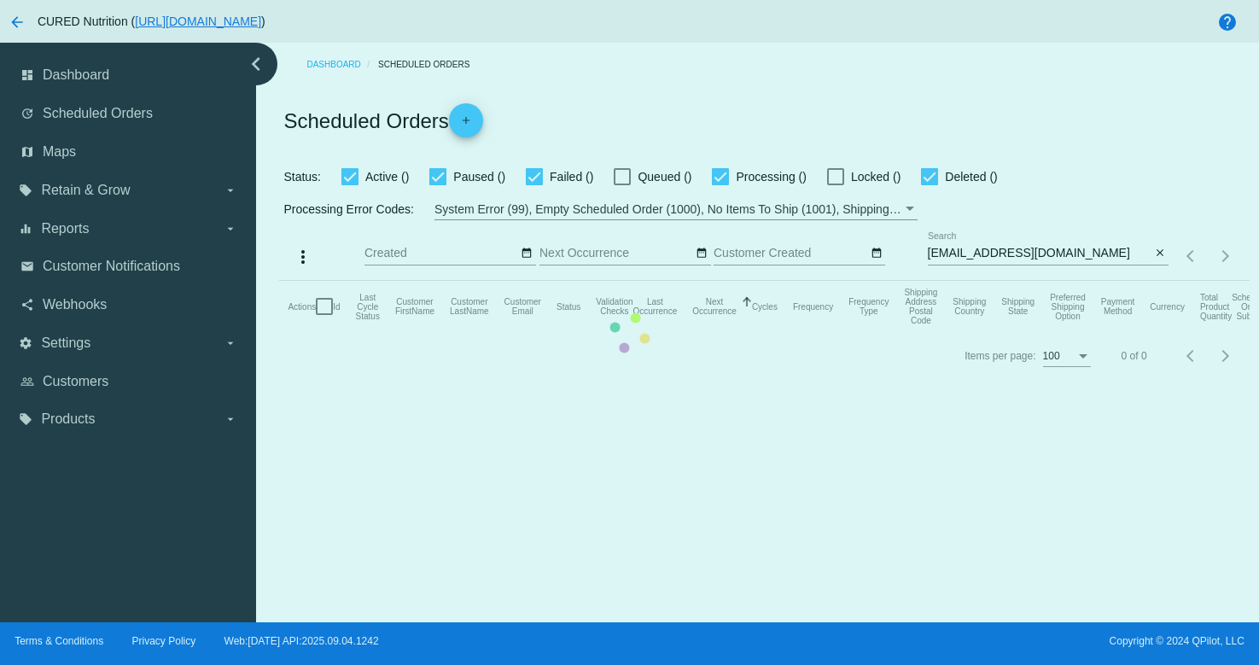
checkbox input "true"
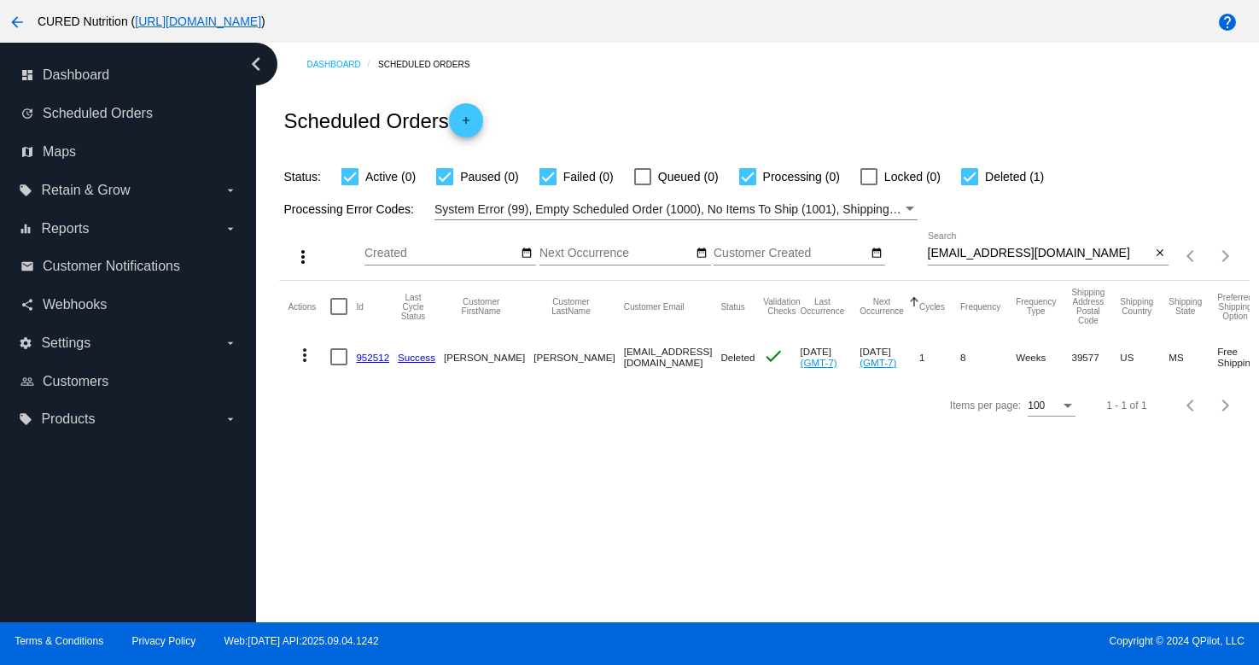
click at [1041, 254] on input "[EMAIL_ADDRESS][DOMAIN_NAME]" at bounding box center [1040, 254] width 224 height 14
paste input "[EMAIL_ADDRESS]"
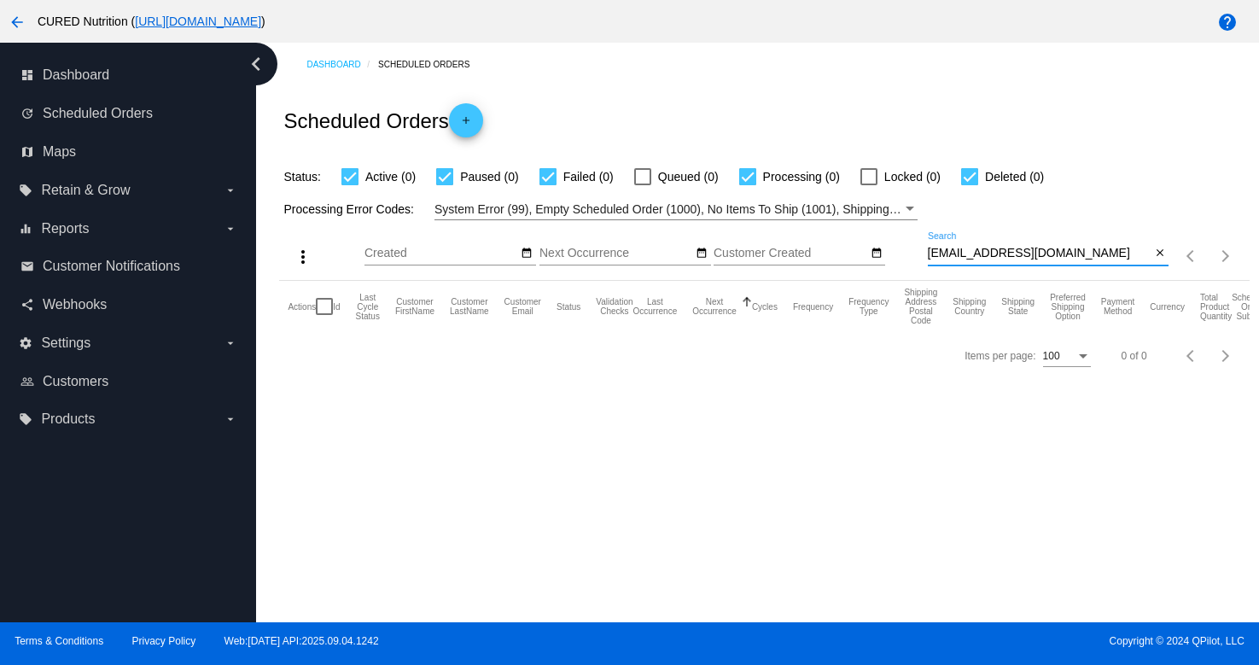
type input "[EMAIL_ADDRESS][DOMAIN_NAME]"
